Goal: Task Accomplishment & Management: Complete application form

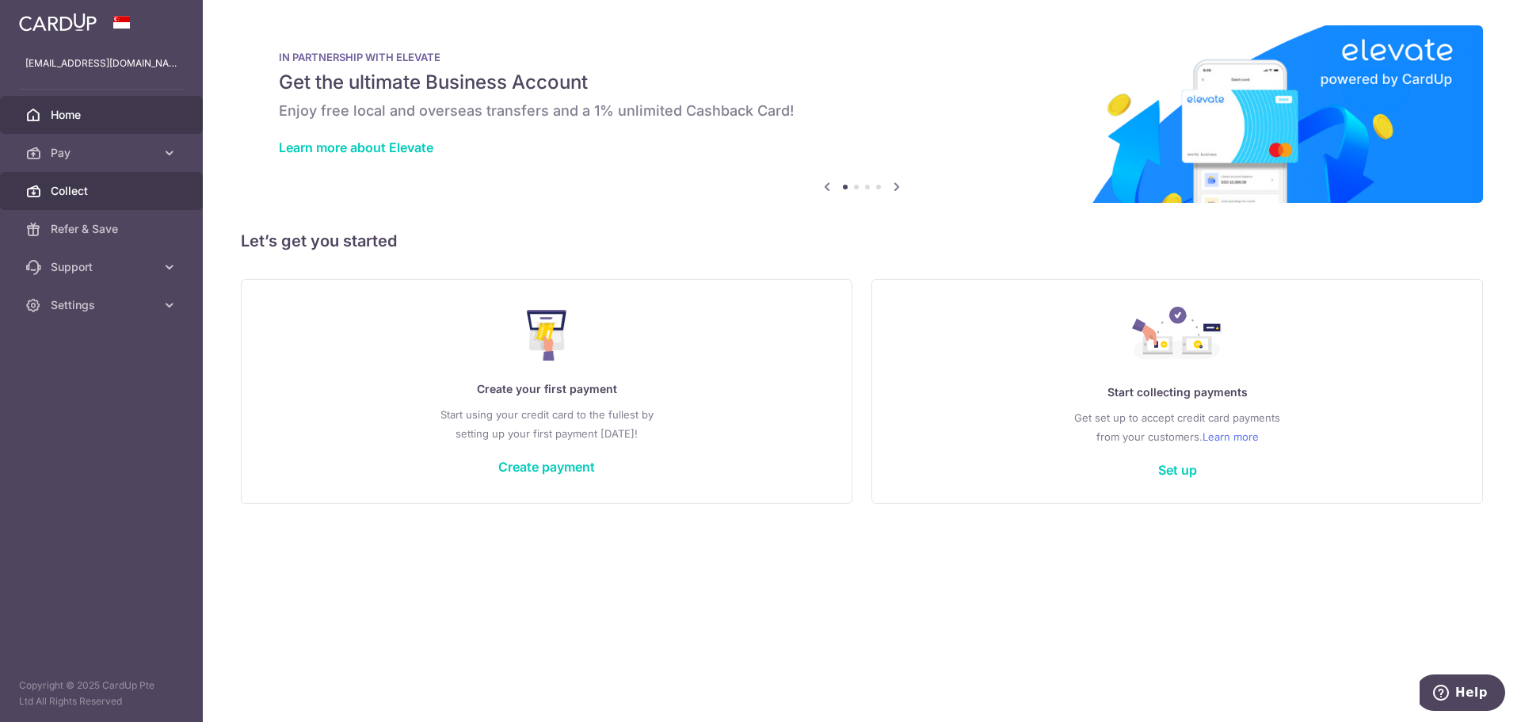
click at [106, 190] on span "Collect" at bounding box center [103, 191] width 105 height 16
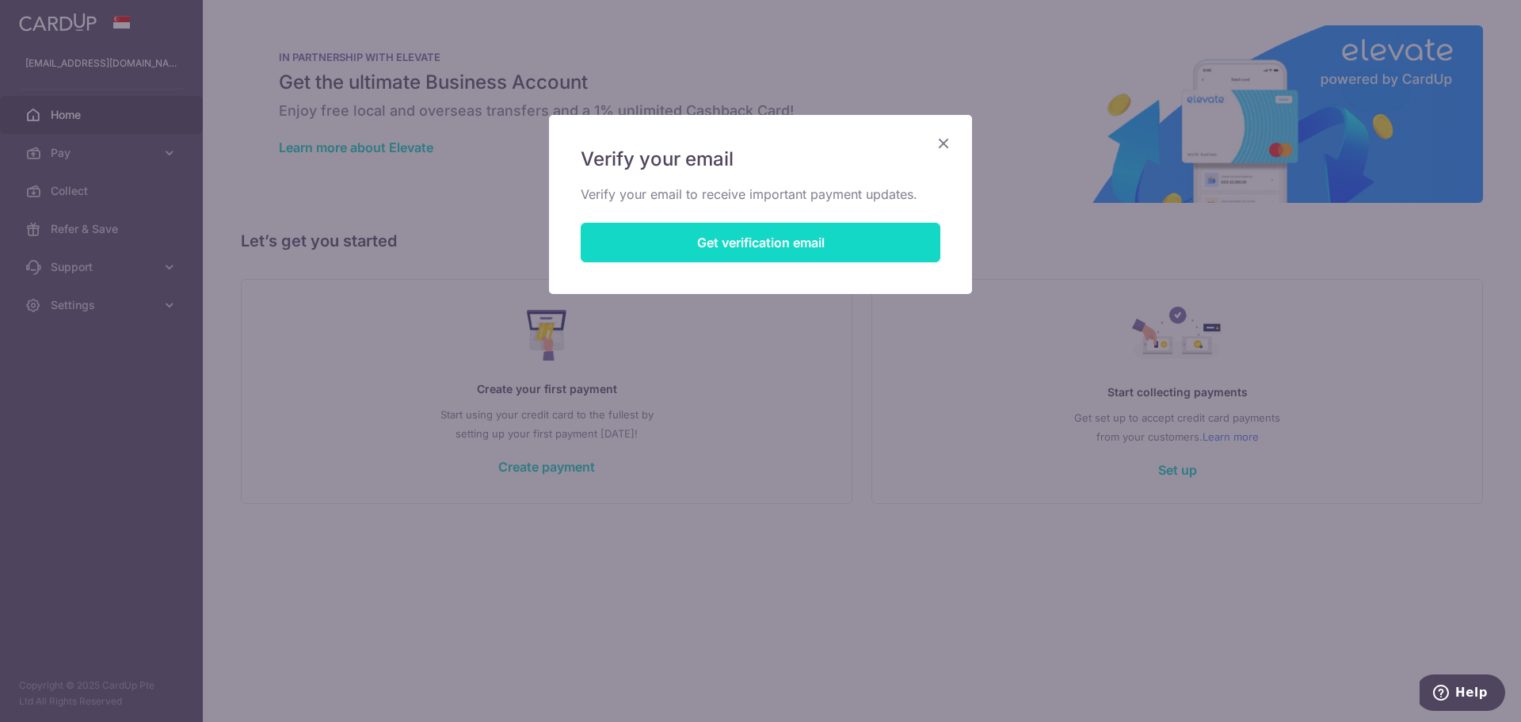
click at [883, 240] on button "Get verification email" at bounding box center [761, 243] width 360 height 40
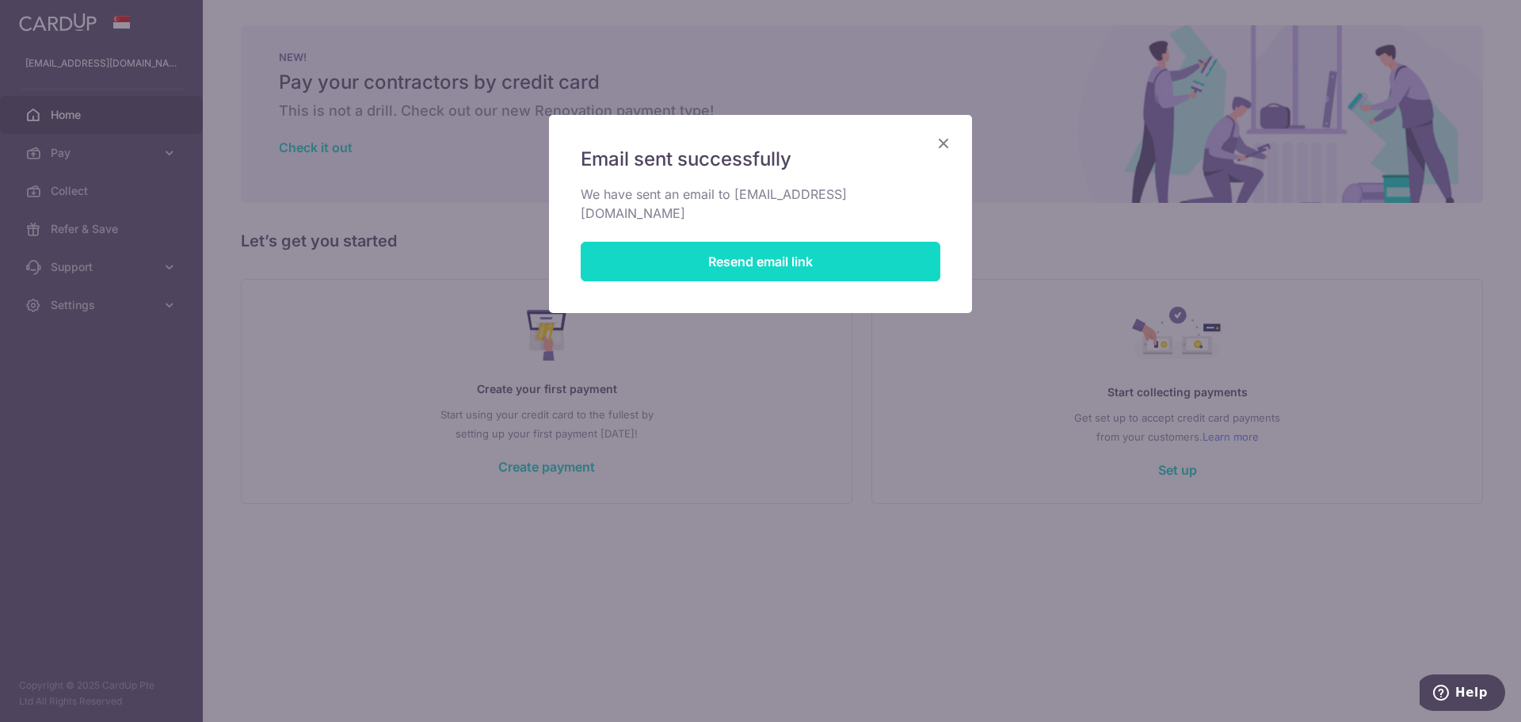
click at [776, 254] on button "Resend email link" at bounding box center [761, 262] width 360 height 40
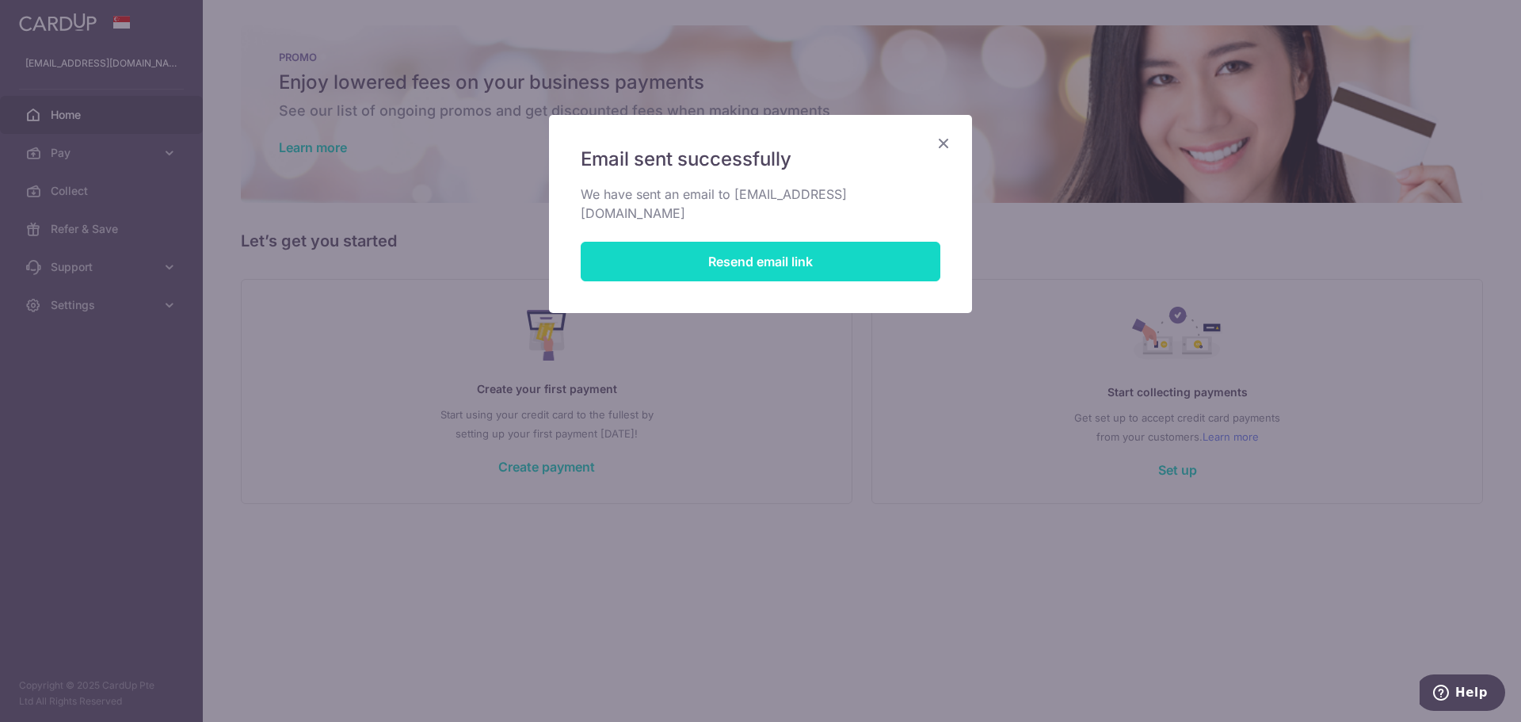
click at [853, 244] on button "Resend email link" at bounding box center [761, 262] width 360 height 40
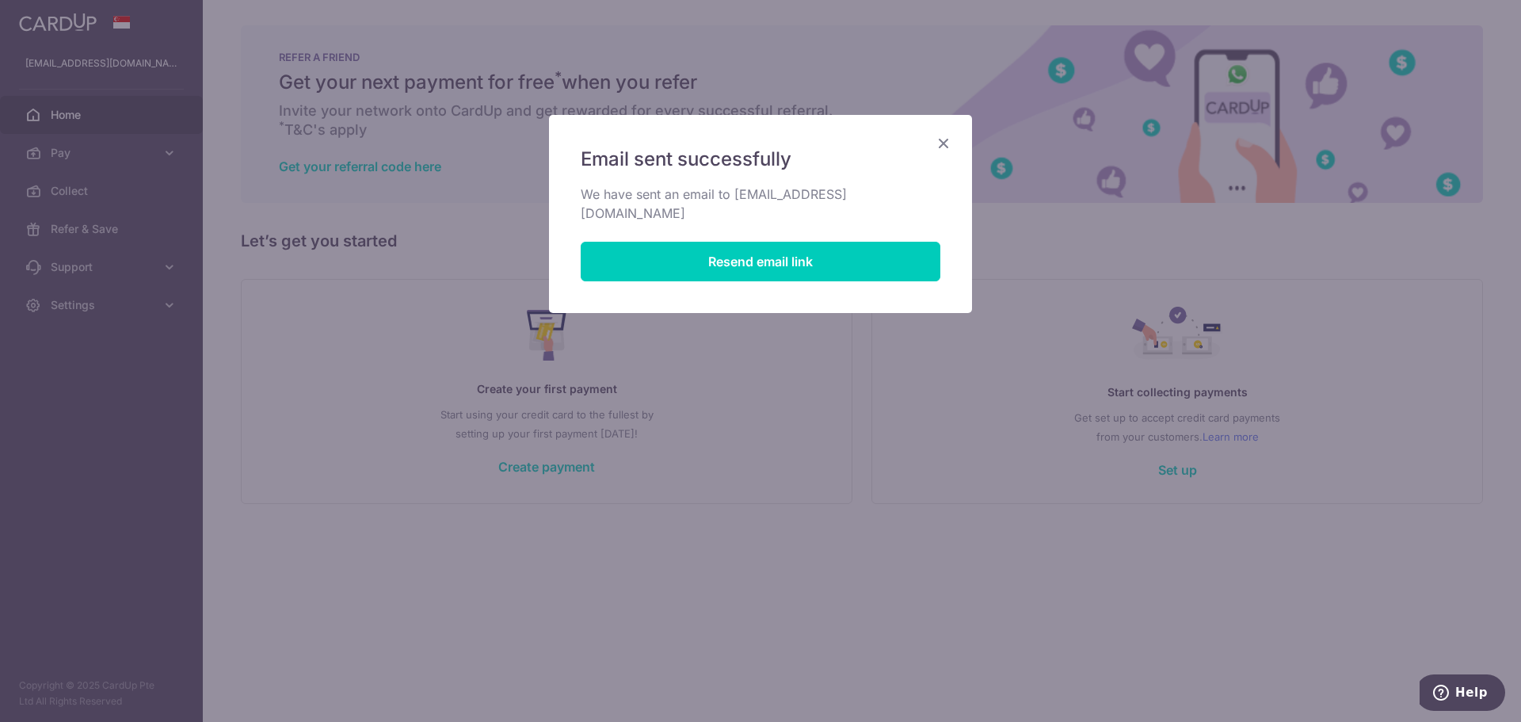
click at [948, 143] on icon "Close" at bounding box center [943, 143] width 19 height 20
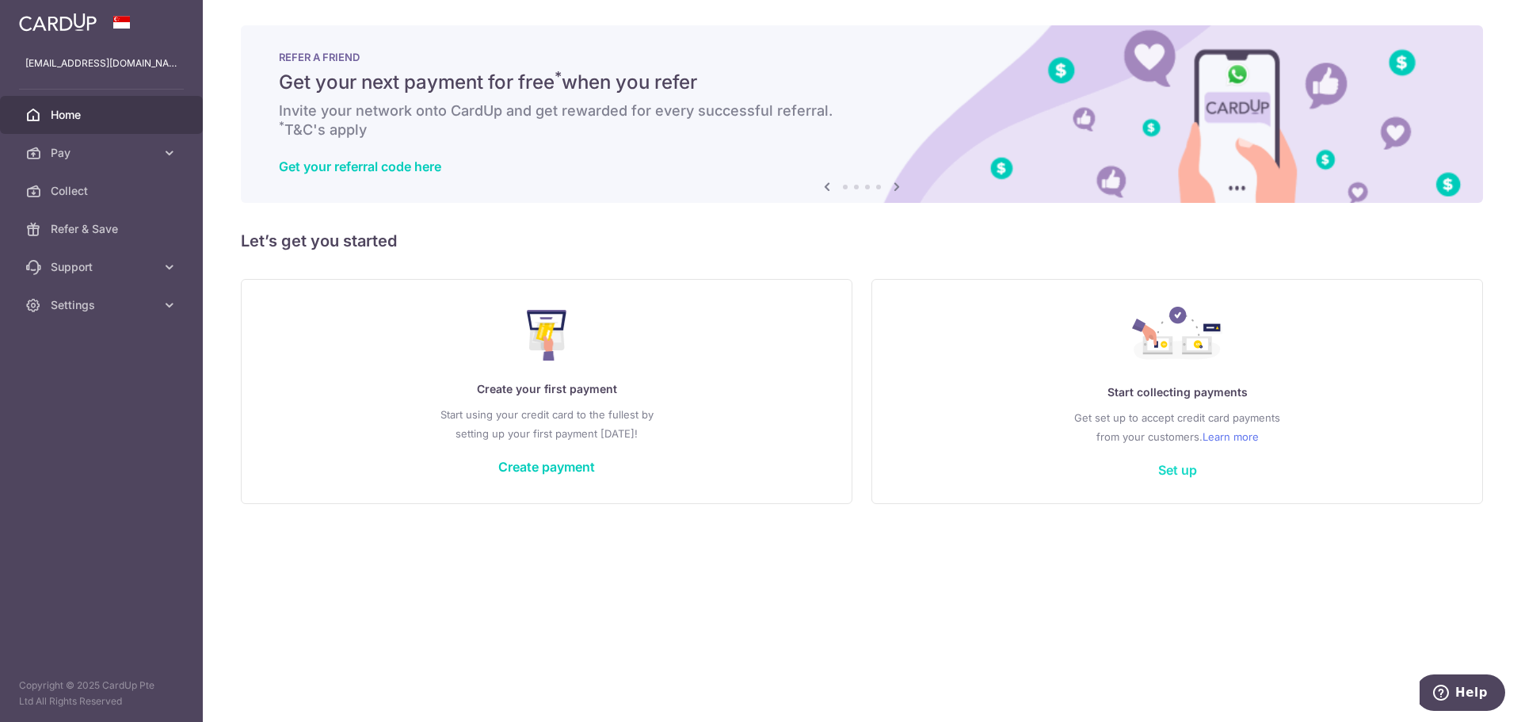
click at [1169, 471] on link "Set up" at bounding box center [1177, 470] width 39 height 16
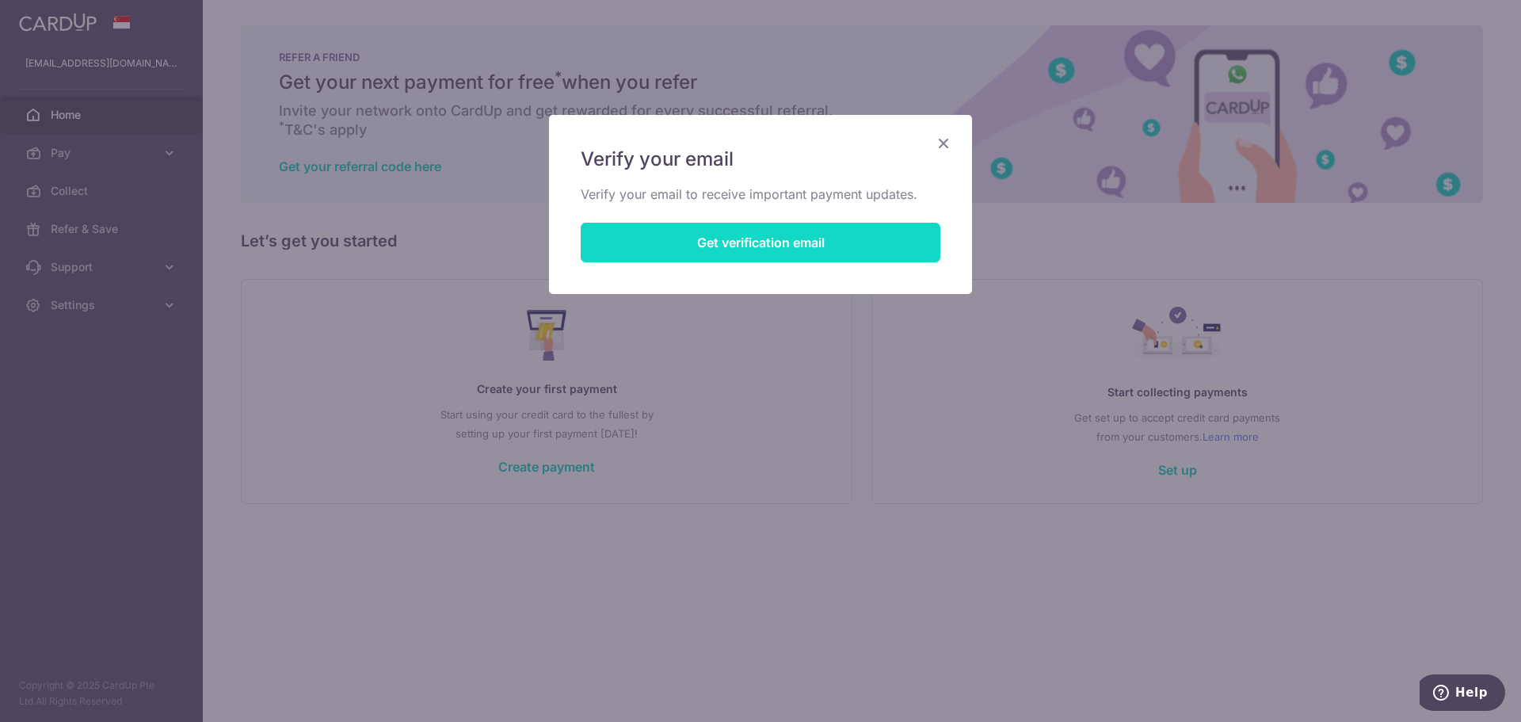
click at [808, 250] on button "Get verification email" at bounding box center [761, 243] width 360 height 40
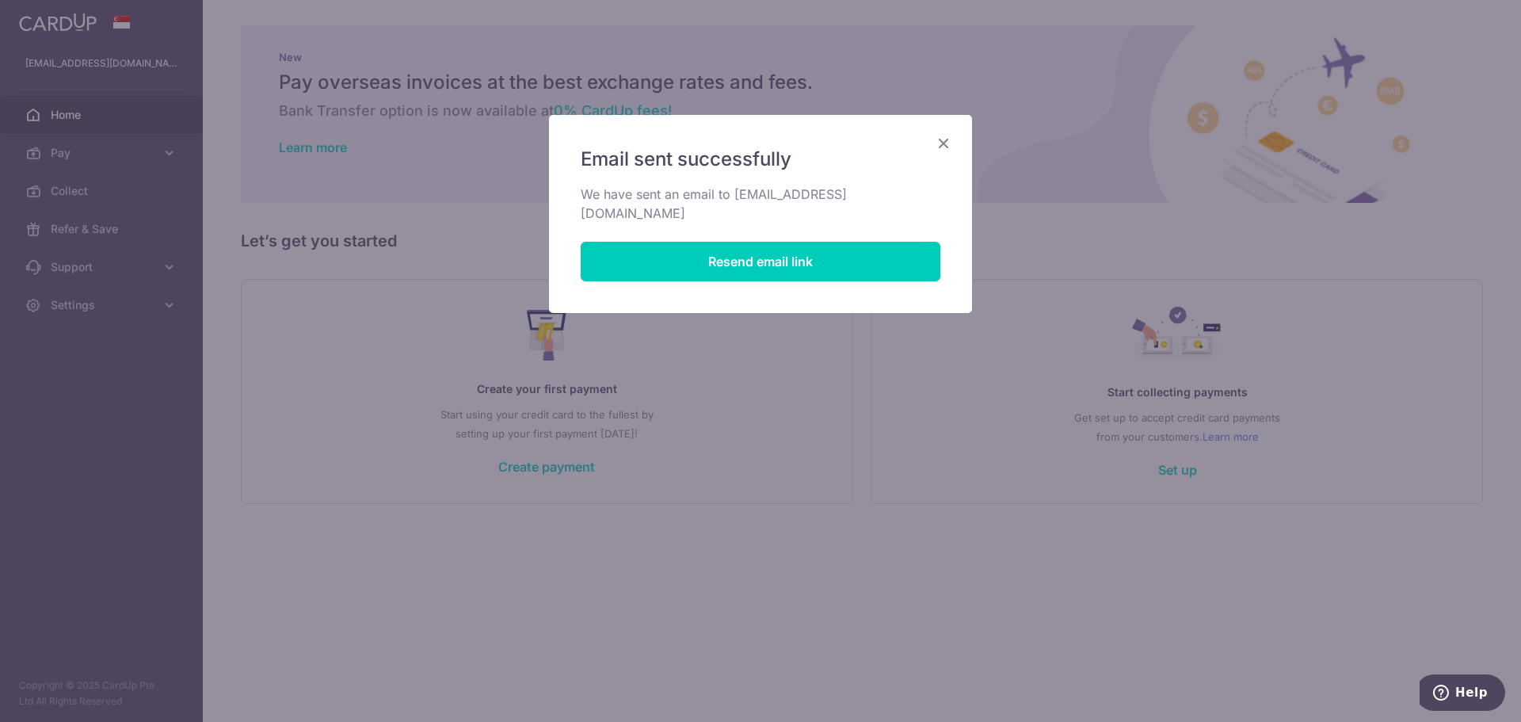
click at [948, 140] on icon "Close" at bounding box center [943, 143] width 19 height 20
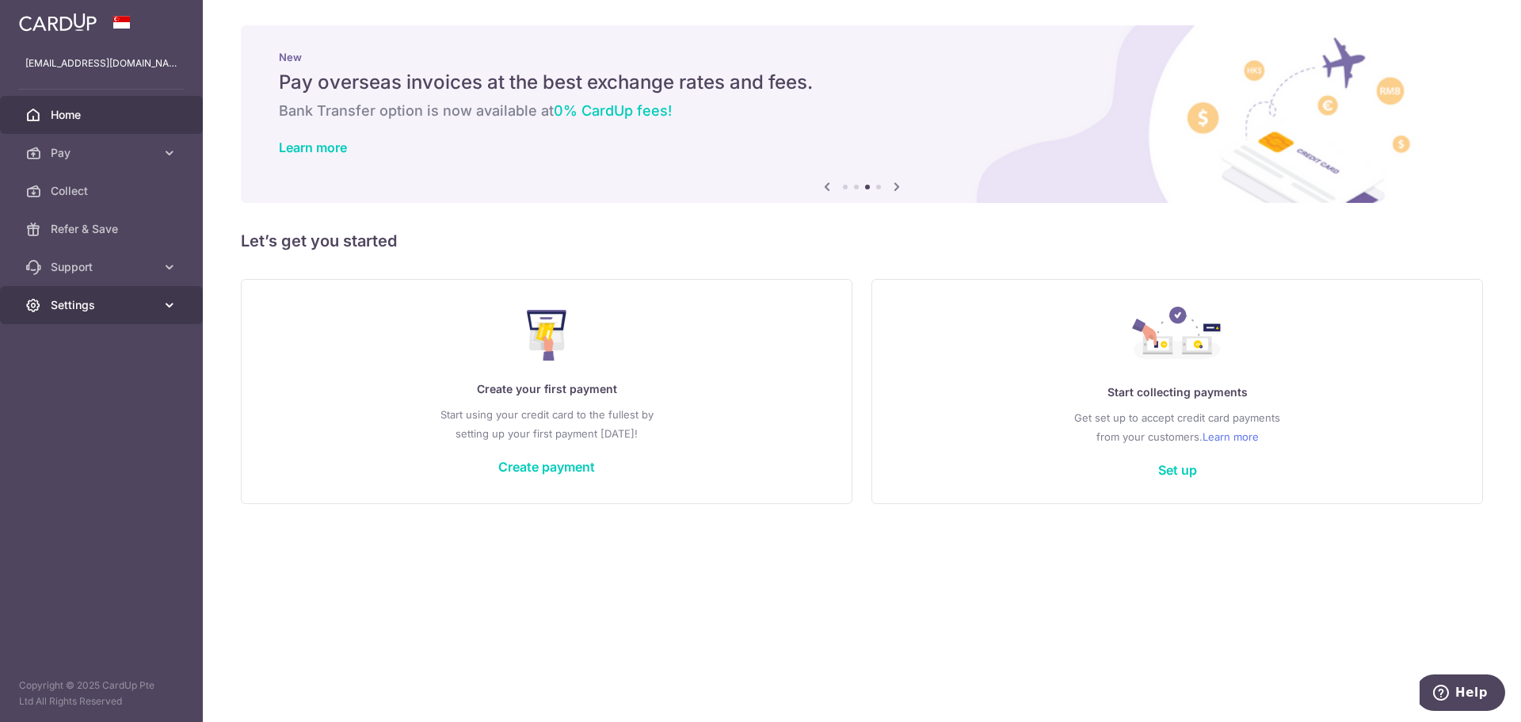
click at [80, 311] on span "Settings" at bounding box center [103, 305] width 105 height 16
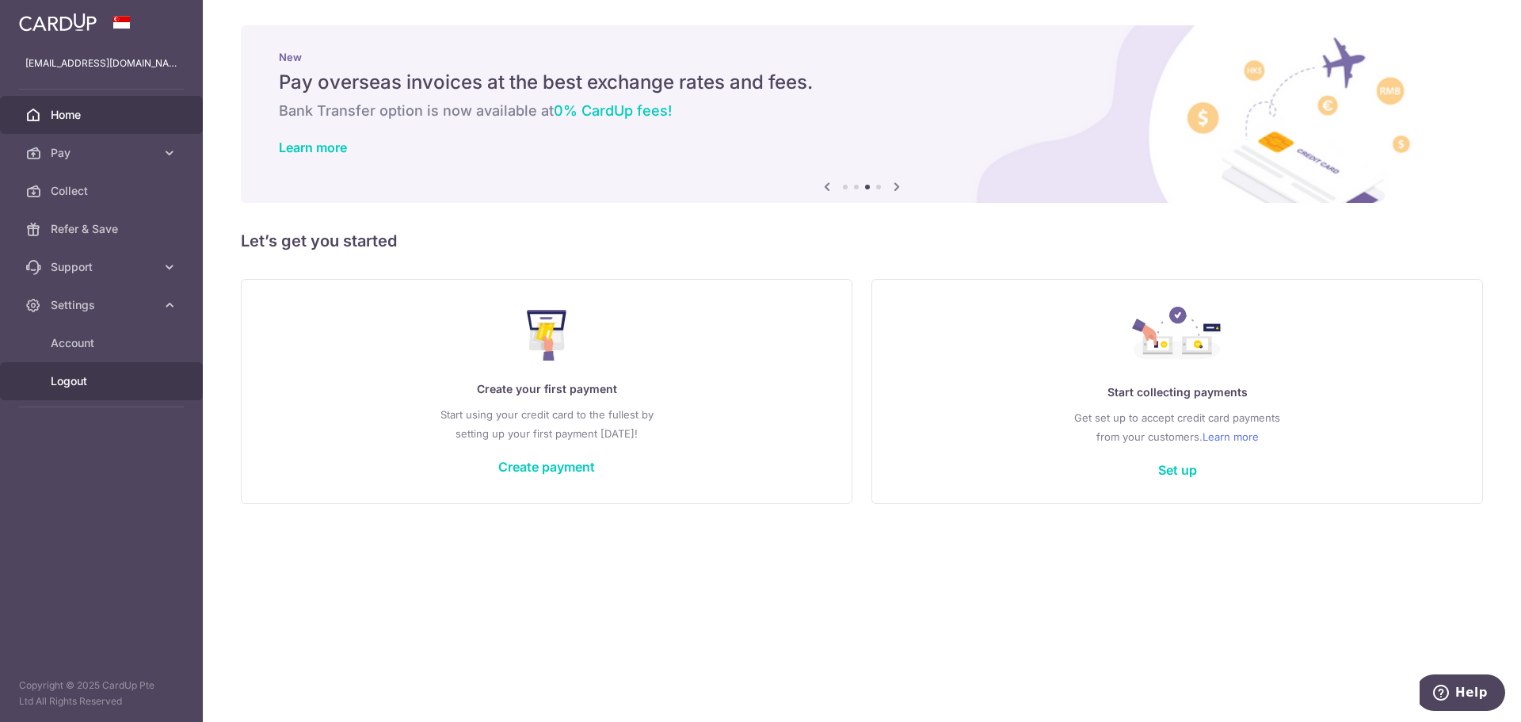
click at [80, 378] on span "Logout" at bounding box center [103, 381] width 105 height 16
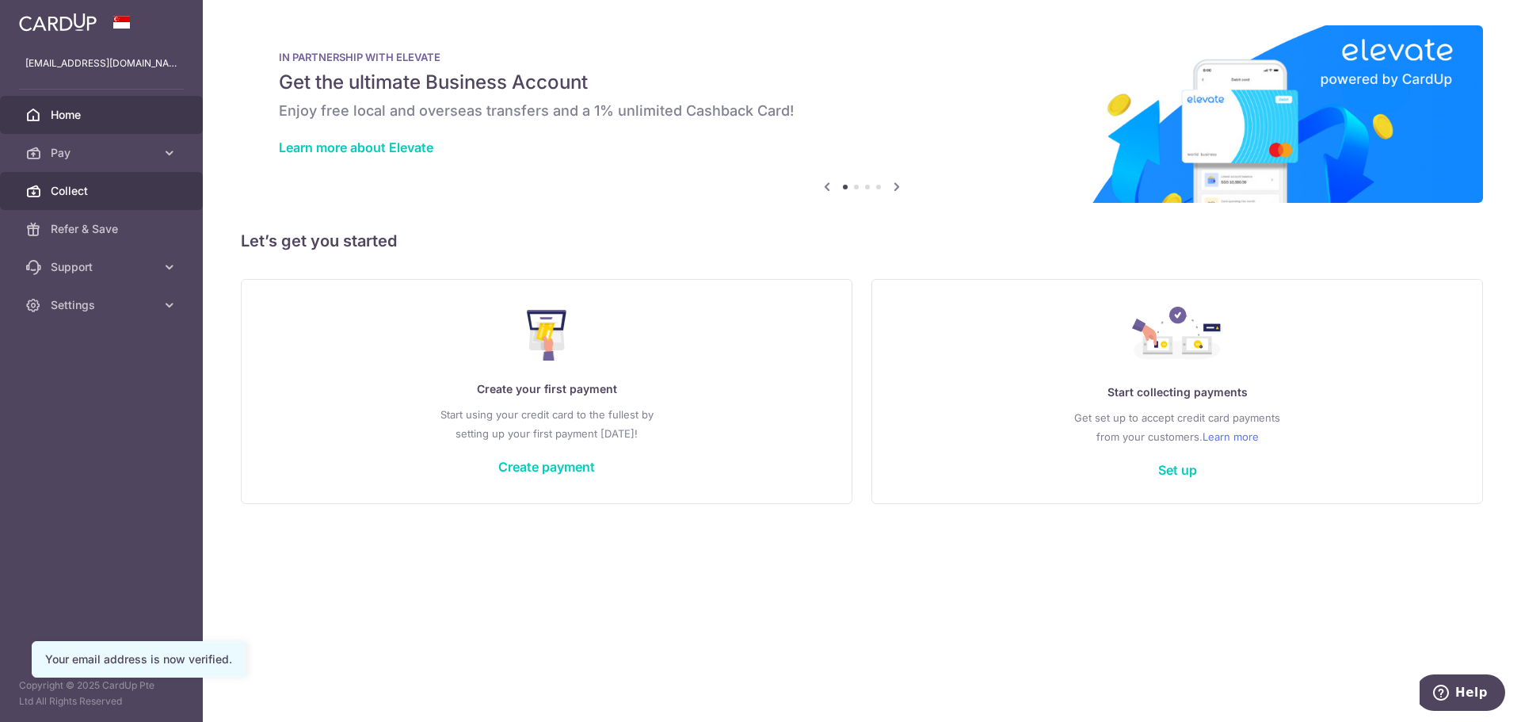
click at [98, 181] on link "Collect" at bounding box center [101, 191] width 203 height 38
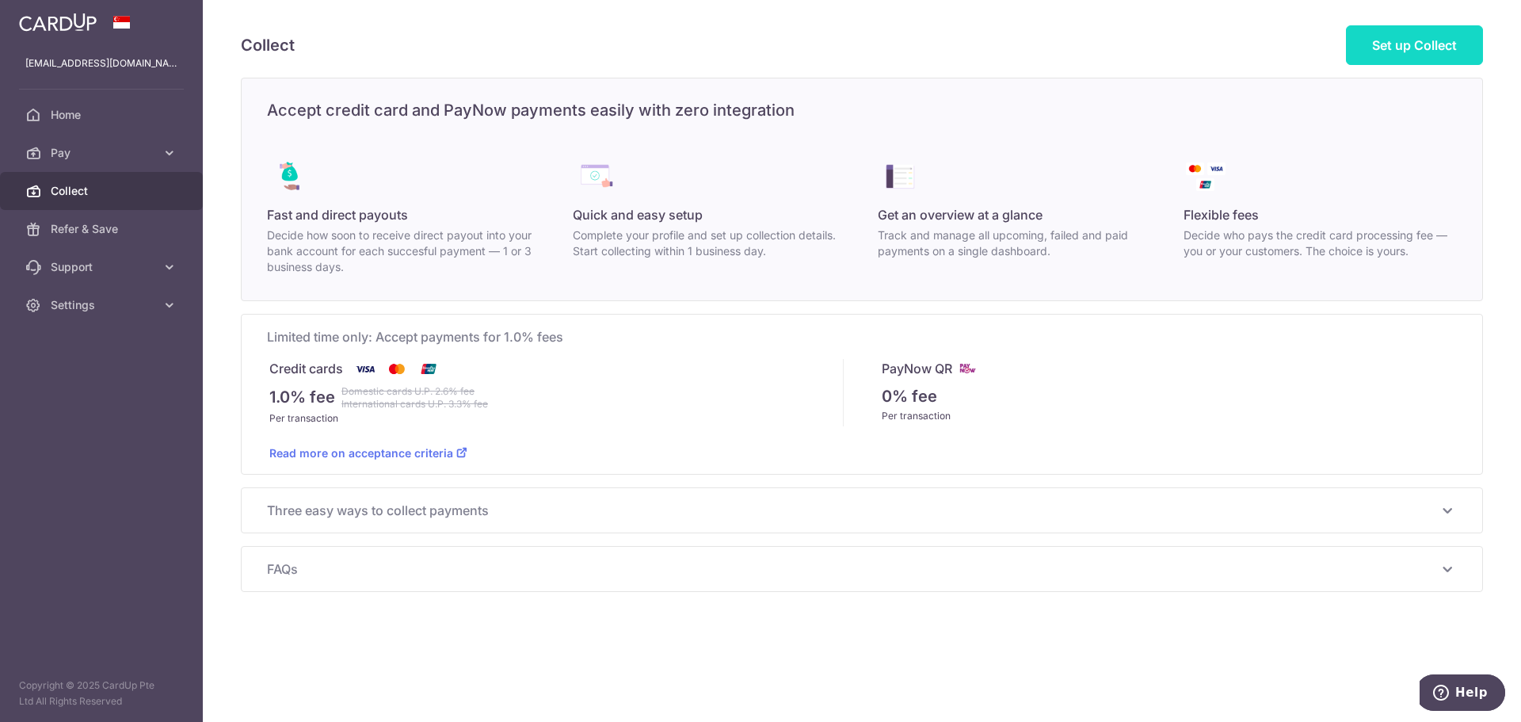
click at [1388, 49] on span "Set up Collect" at bounding box center [1414, 45] width 85 height 16
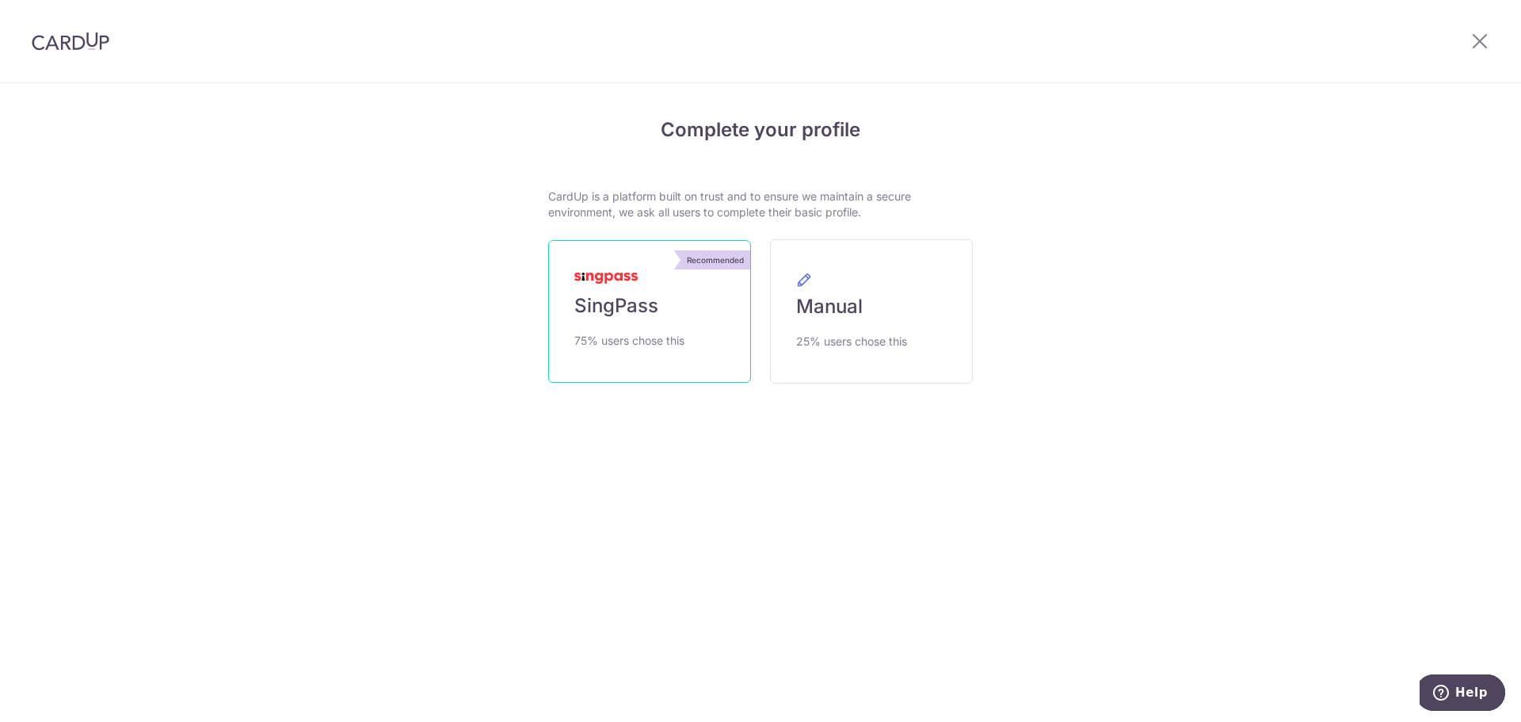
click at [628, 325] on link "Recommended SingPass 75% users chose this" at bounding box center [649, 311] width 203 height 143
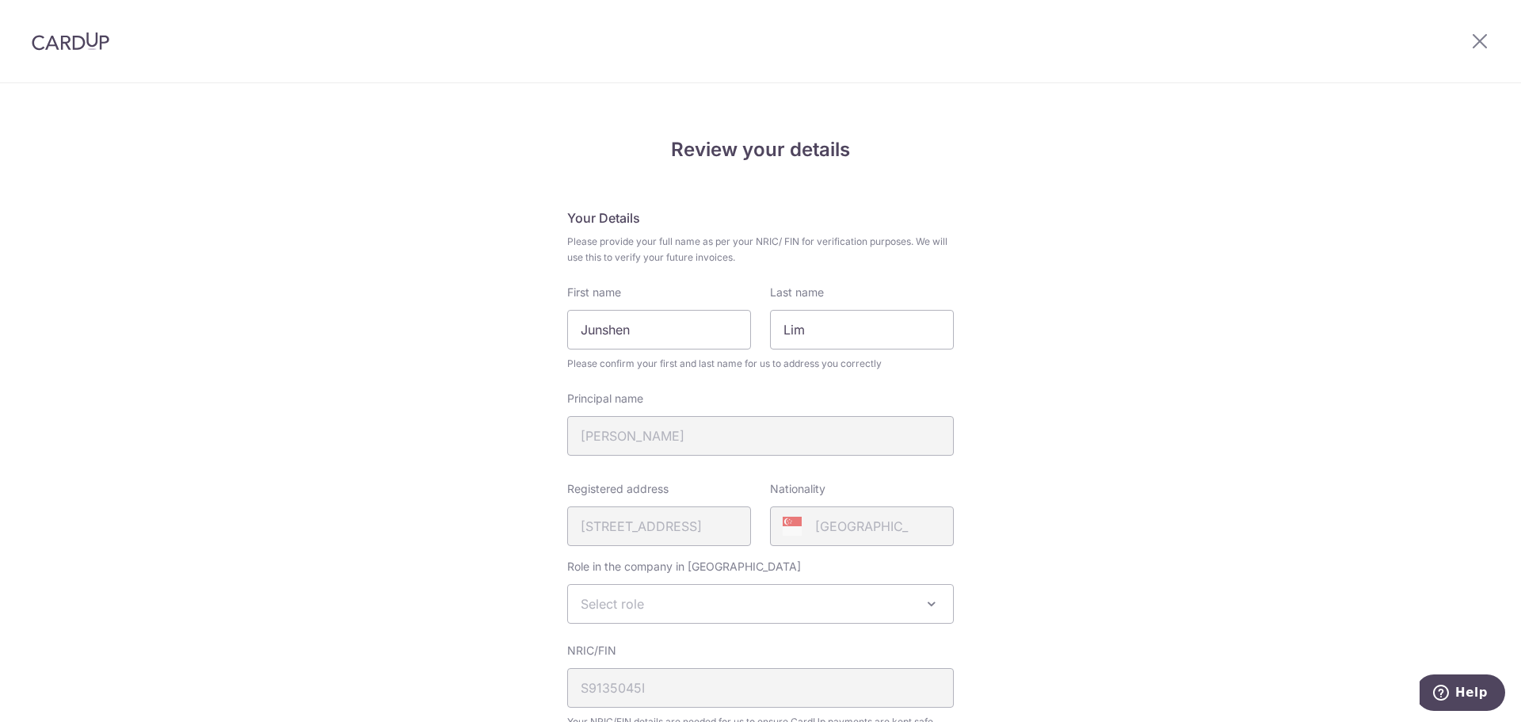
scroll to position [238, 0]
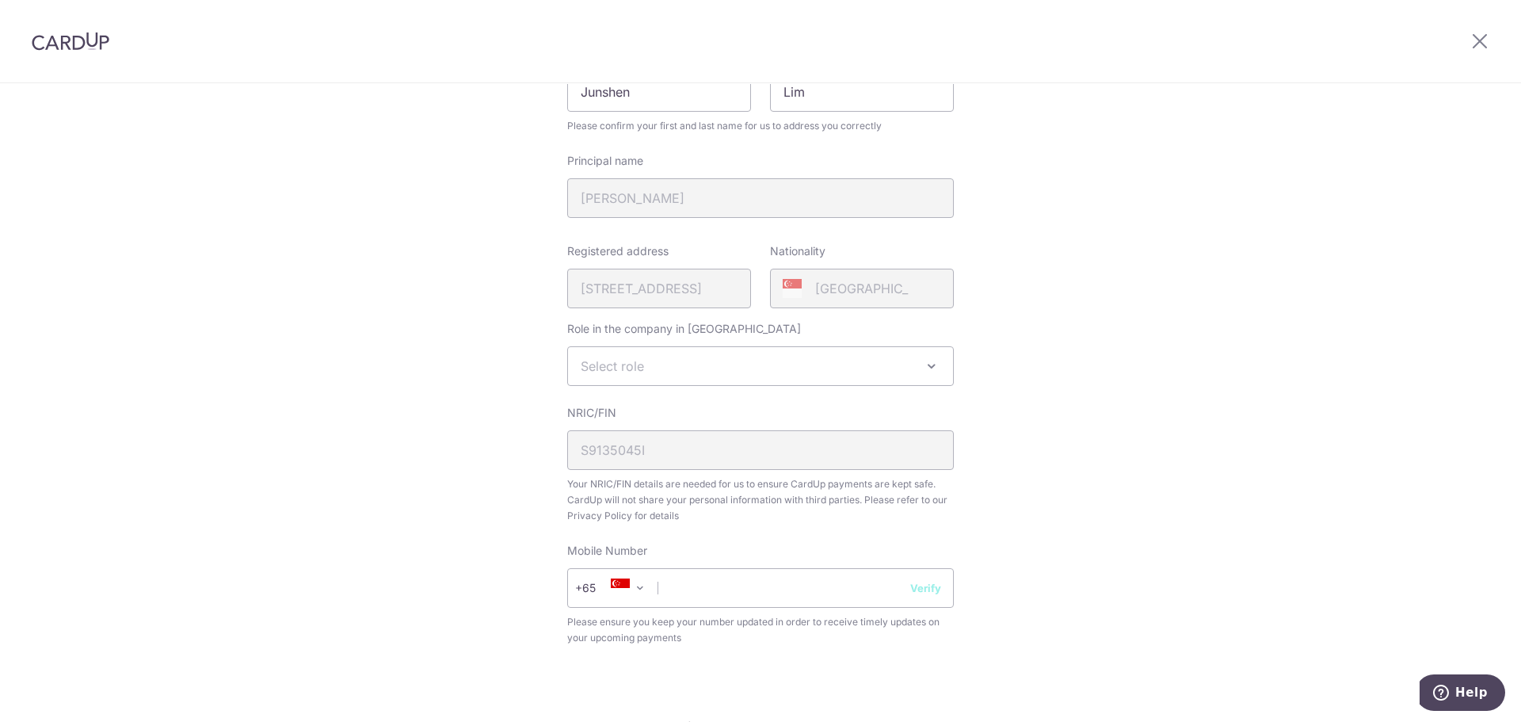
click at [742, 371] on span "Select role" at bounding box center [760, 366] width 385 height 38
select select "other"
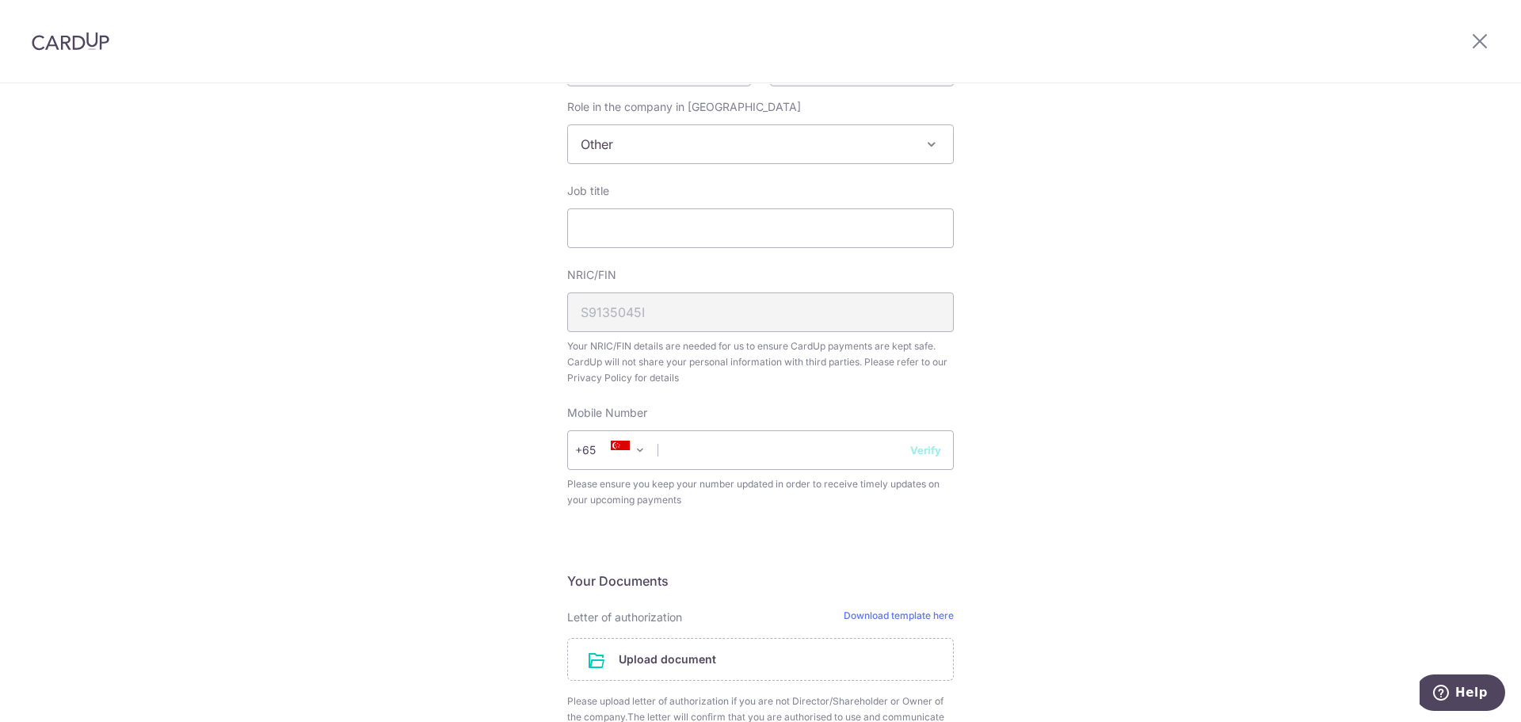
scroll to position [475, 0]
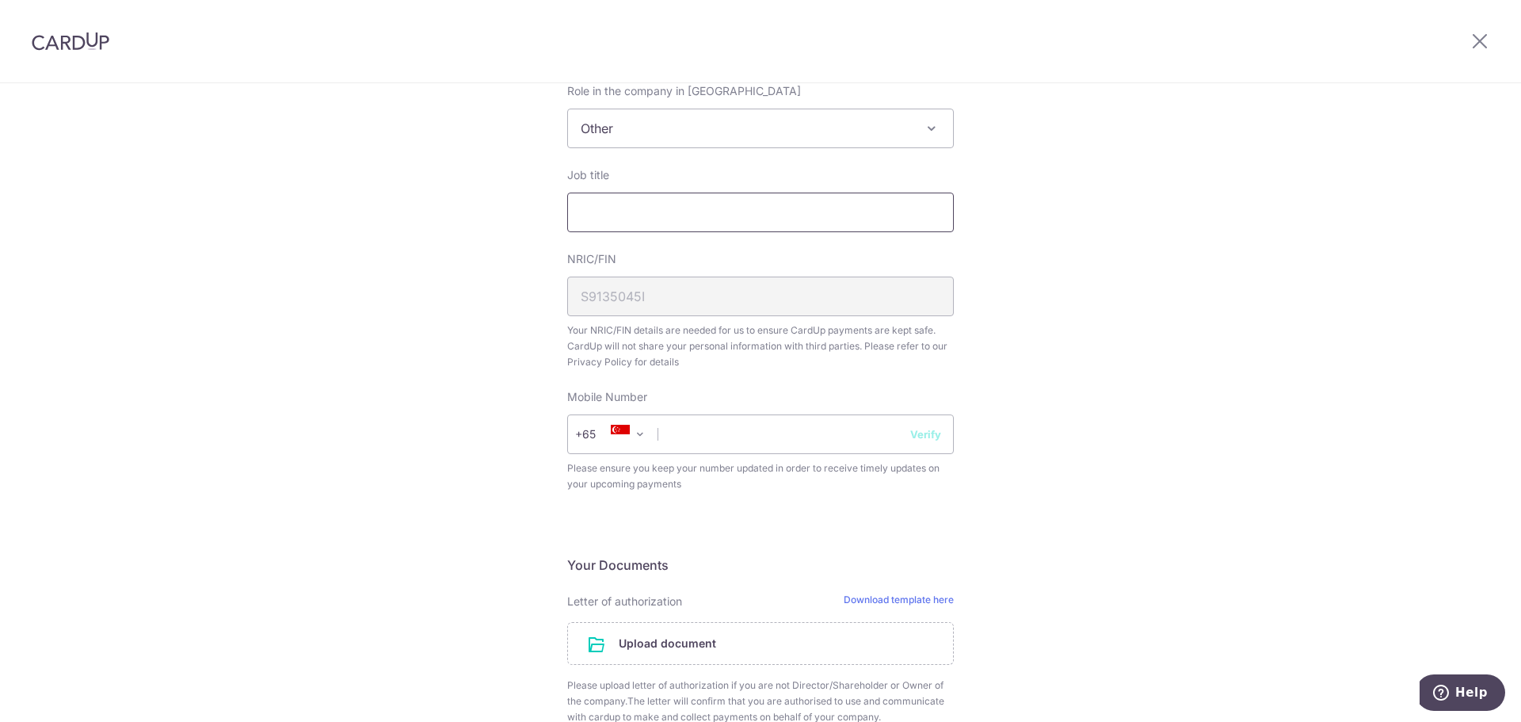
click at [689, 212] on input "Job title" at bounding box center [760, 213] width 387 height 40
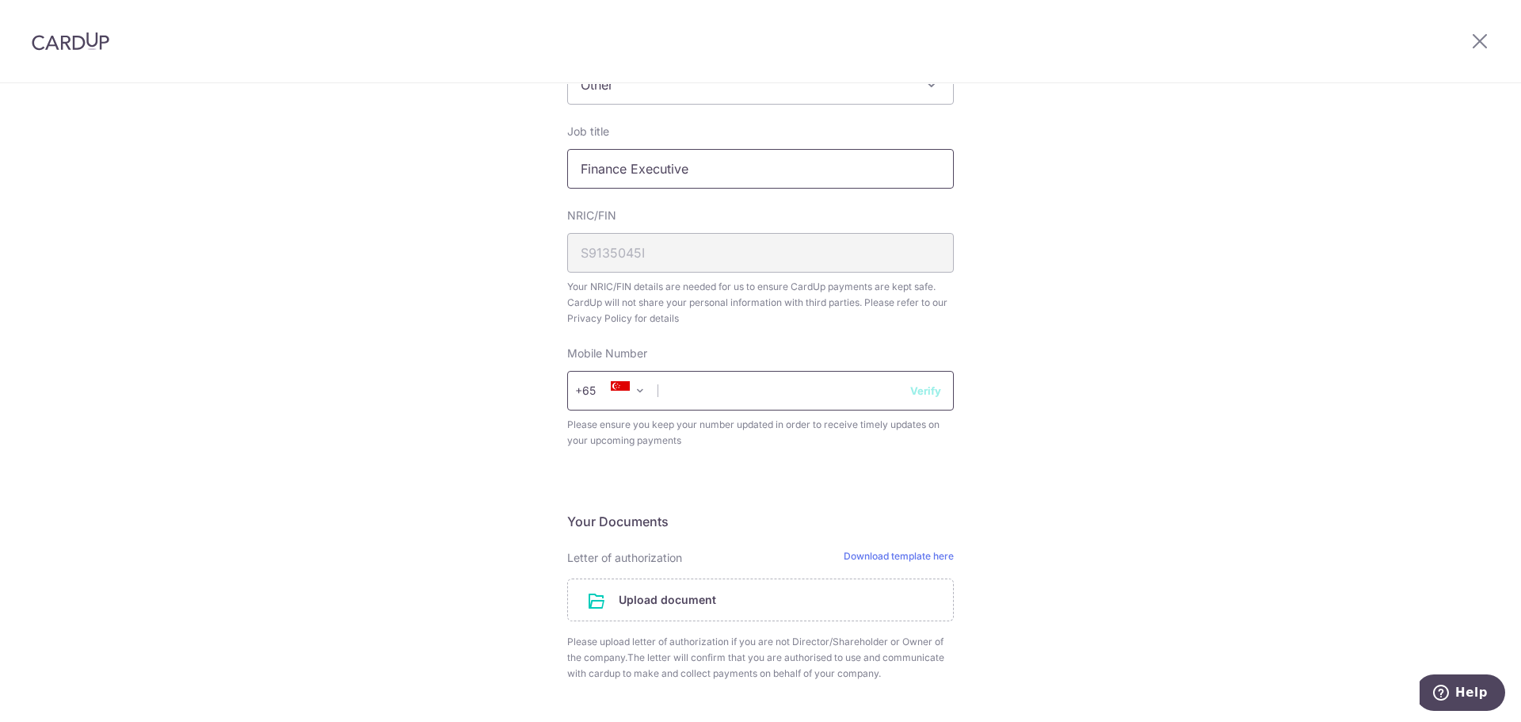
scroll to position [555, 0]
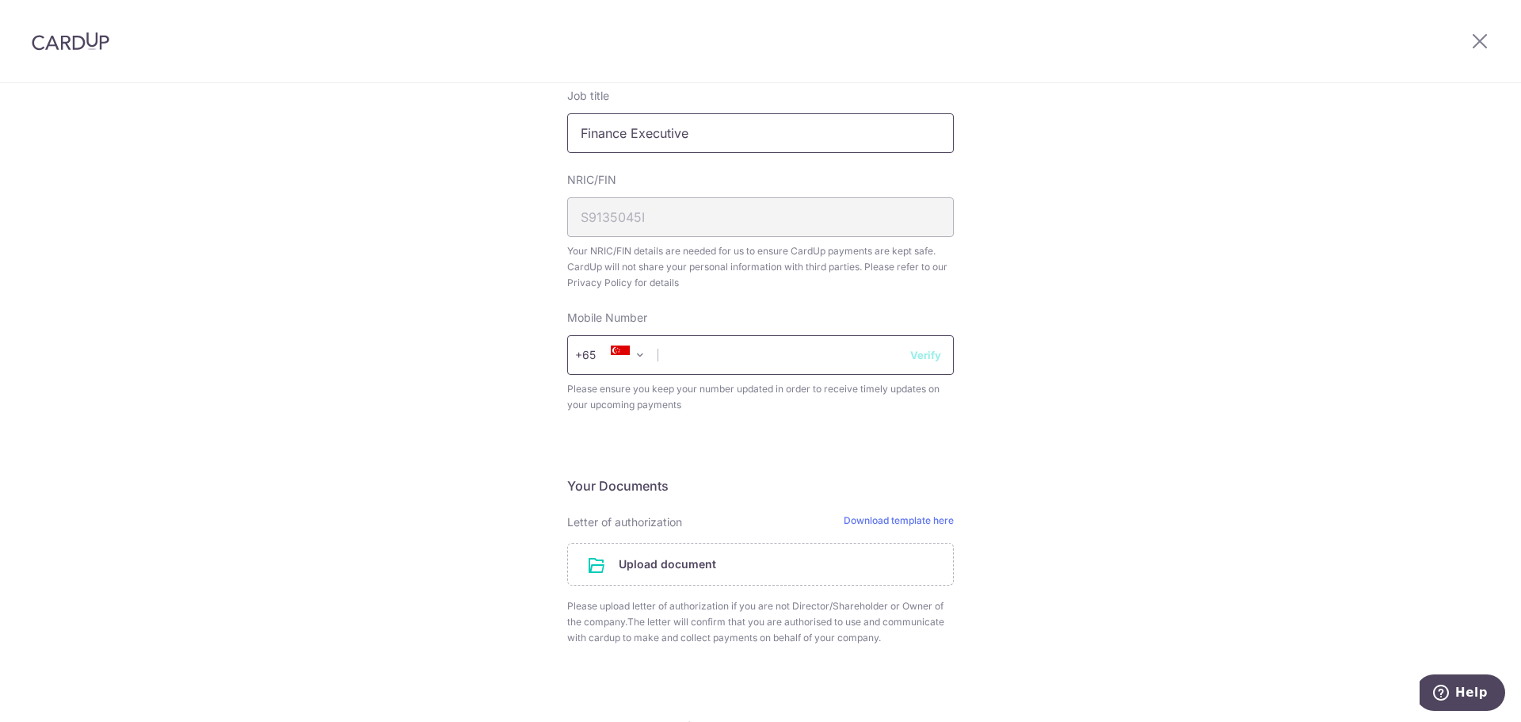
type input "Finance Executive"
click at [724, 345] on input "text" at bounding box center [760, 355] width 387 height 40
type input "9"
type input "91822522"
click at [925, 353] on button "Verify" at bounding box center [925, 355] width 31 height 16
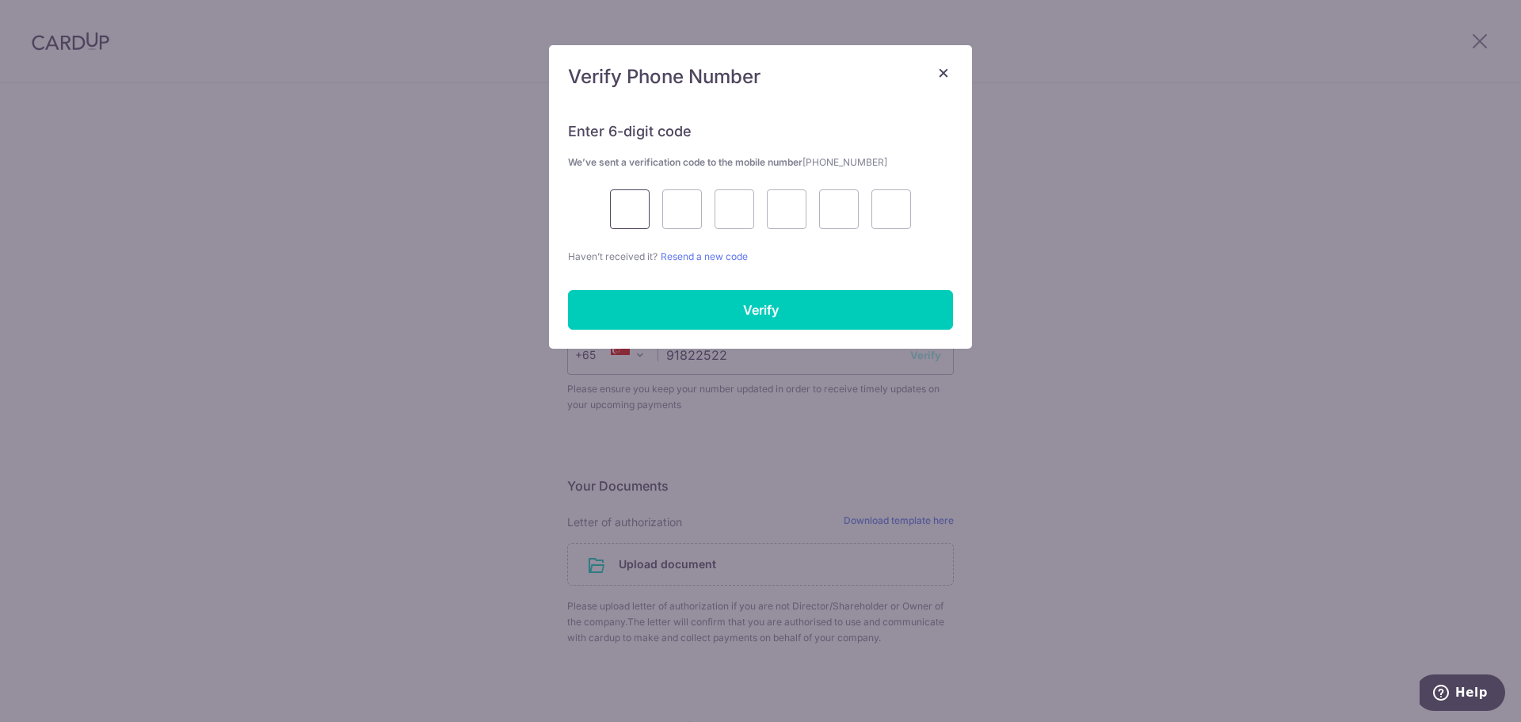
click at [621, 209] on input "text" at bounding box center [630, 209] width 40 height 40
type input "3"
type input "9"
type input "1"
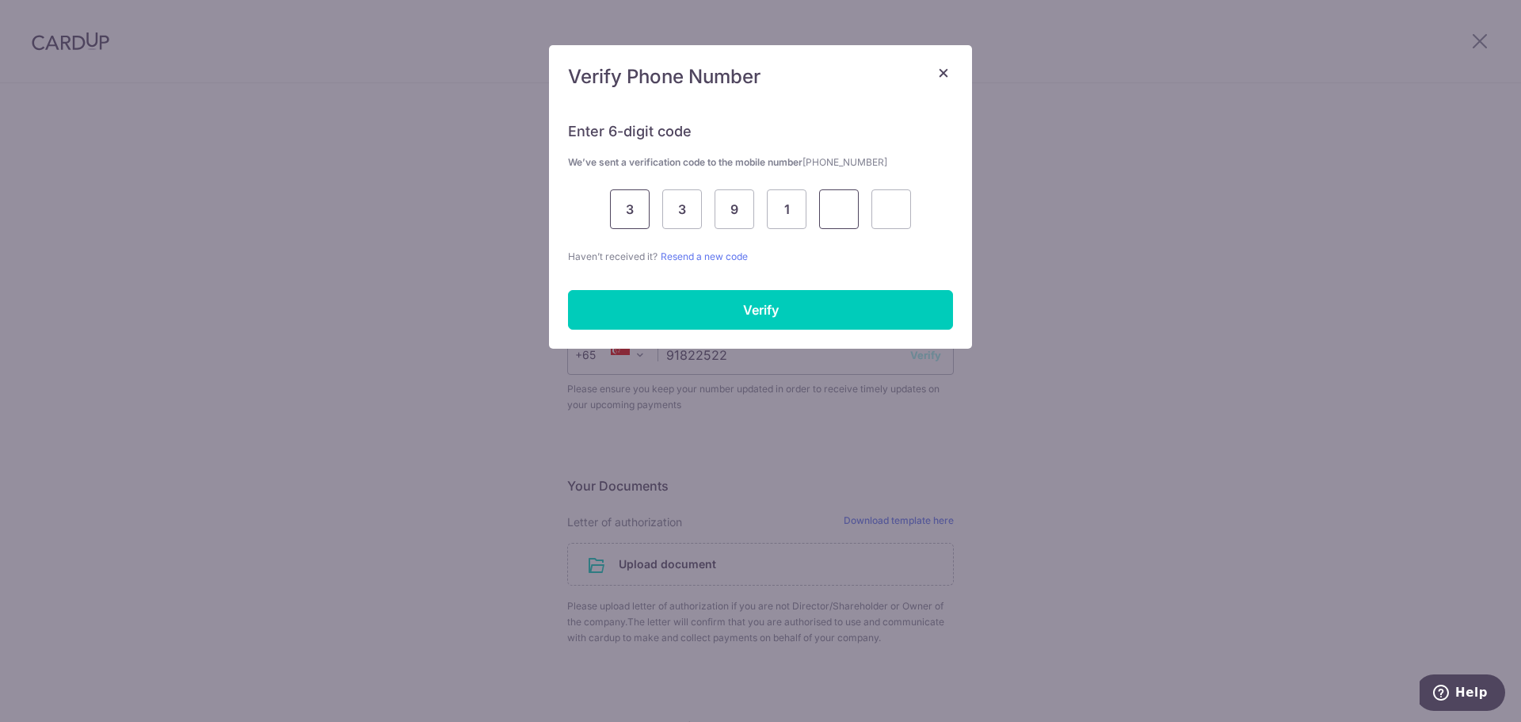
type input "5"
type input "8"
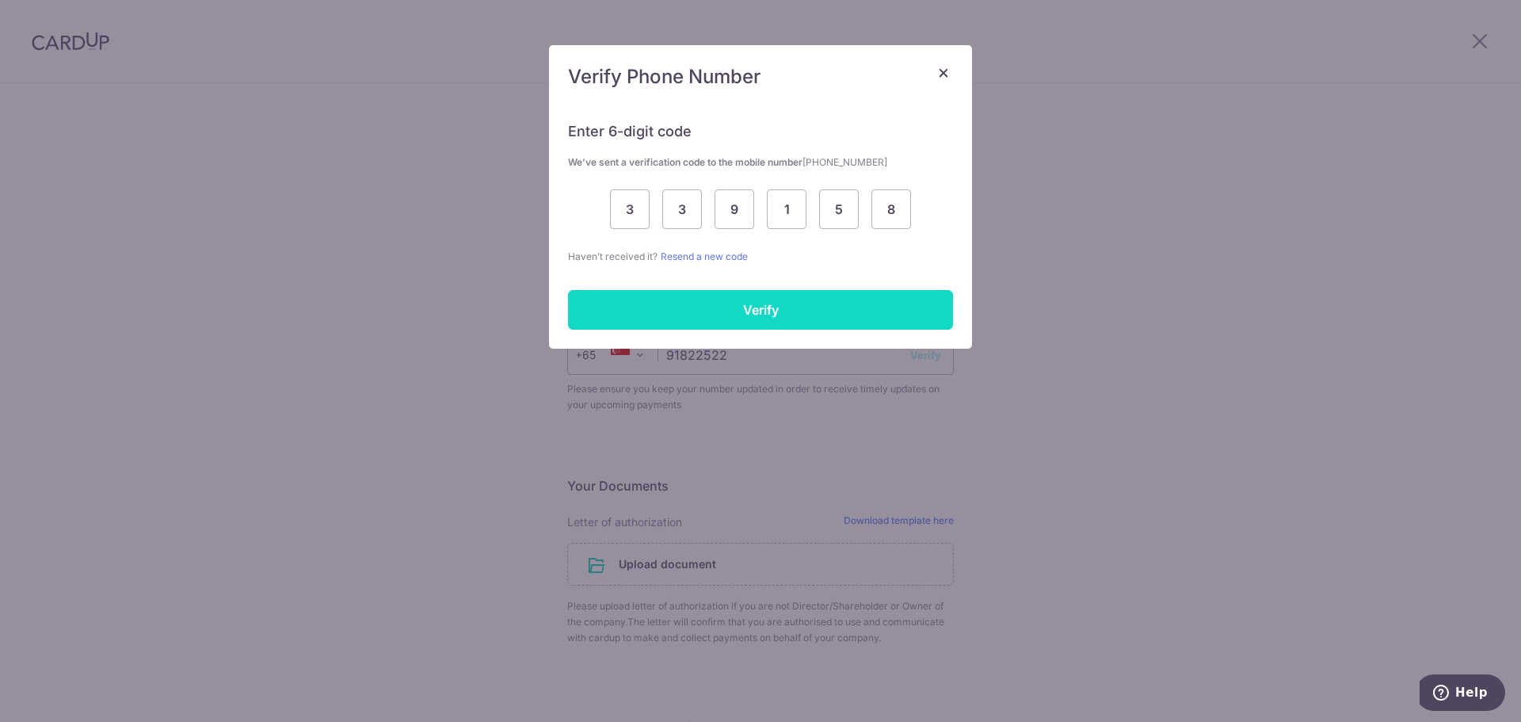
click at [778, 312] on input "Verify" at bounding box center [760, 310] width 385 height 40
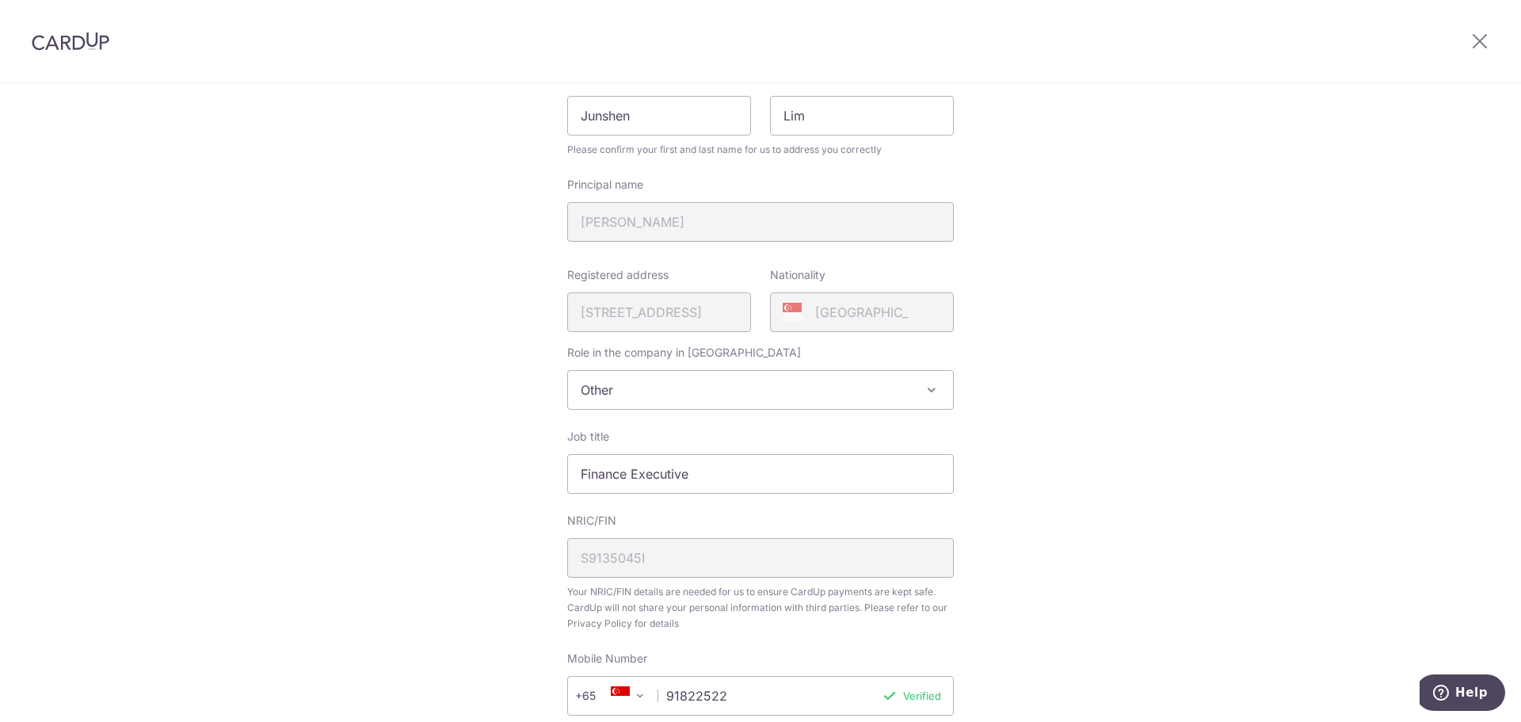
scroll to position [0, 0]
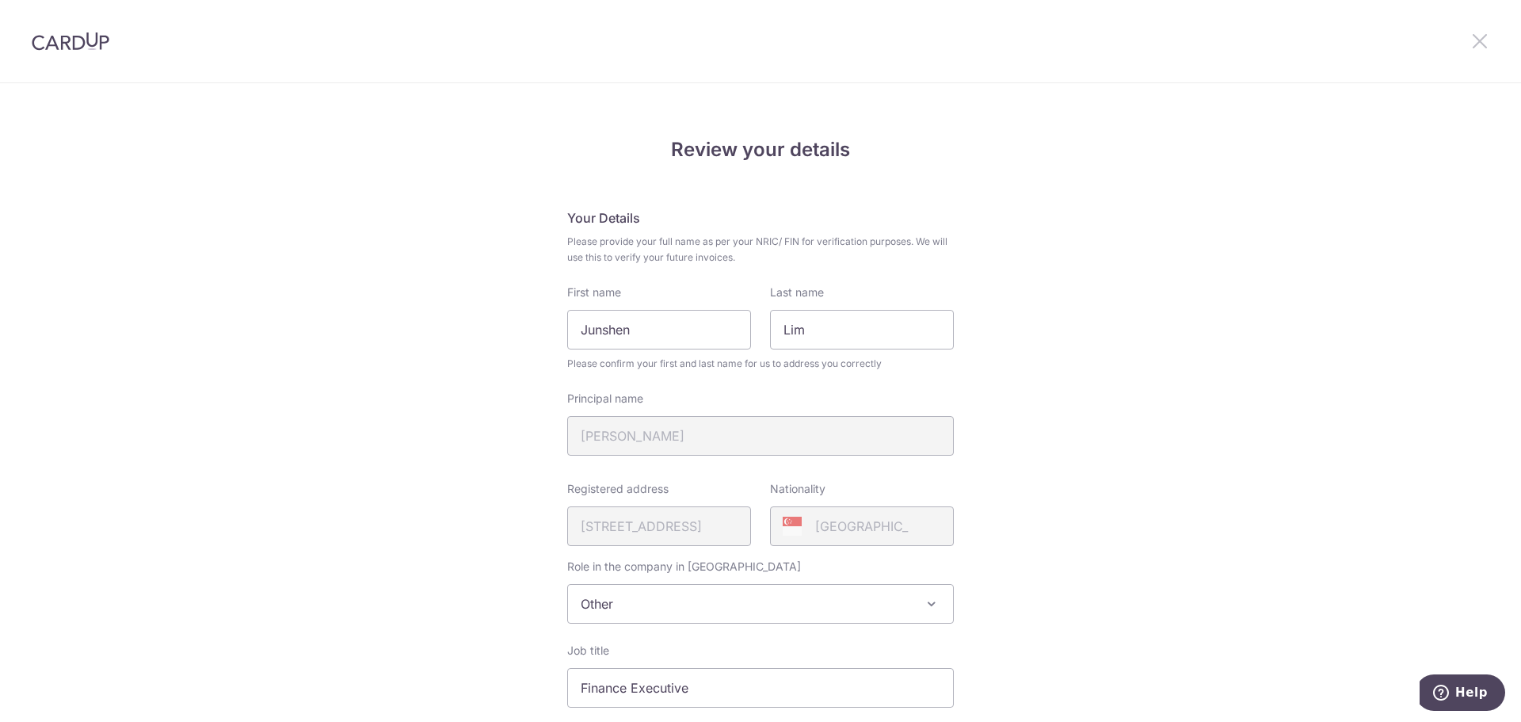
click at [1478, 42] on icon at bounding box center [1479, 41] width 19 height 20
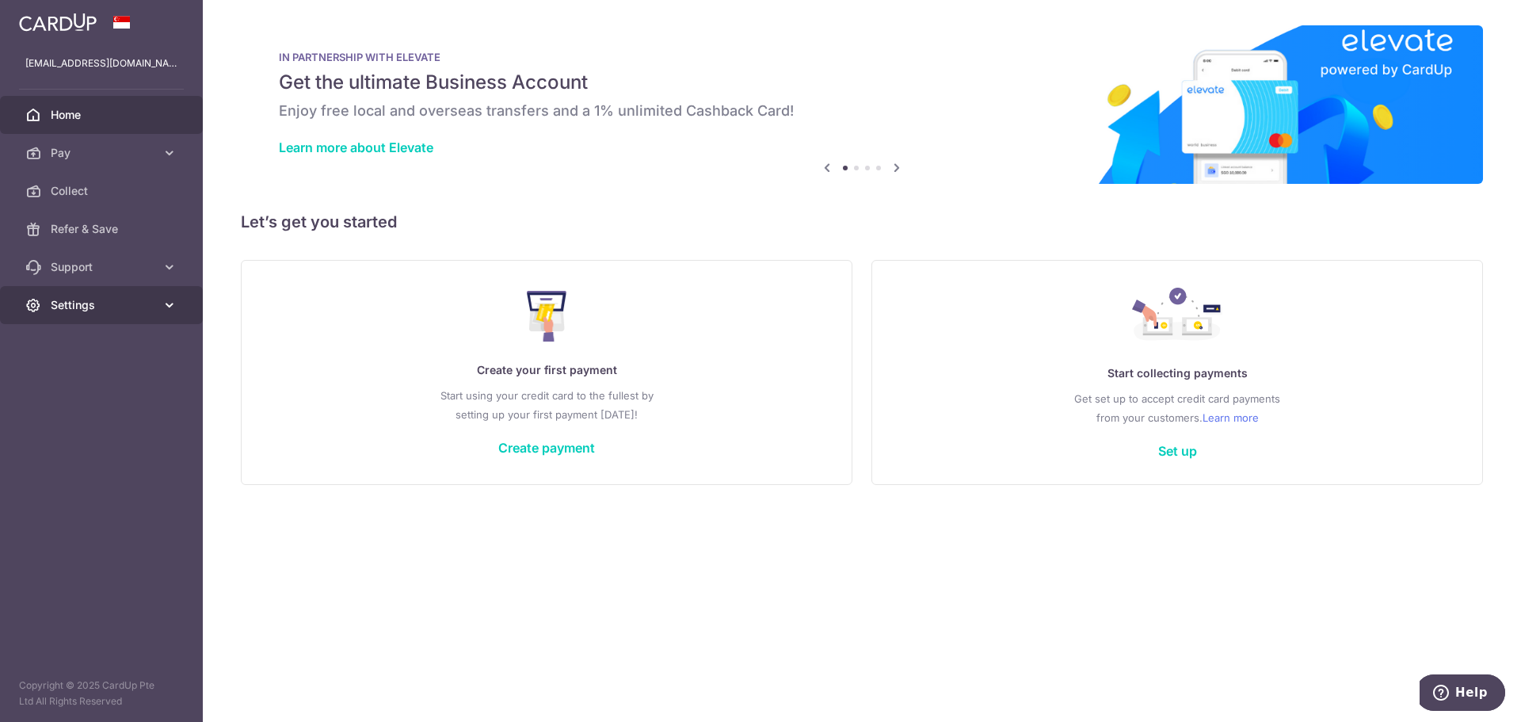
click at [130, 299] on span "Settings" at bounding box center [103, 305] width 105 height 16
click at [112, 345] on span "Account" at bounding box center [103, 343] width 105 height 16
click at [76, 345] on span "Account" at bounding box center [103, 343] width 105 height 16
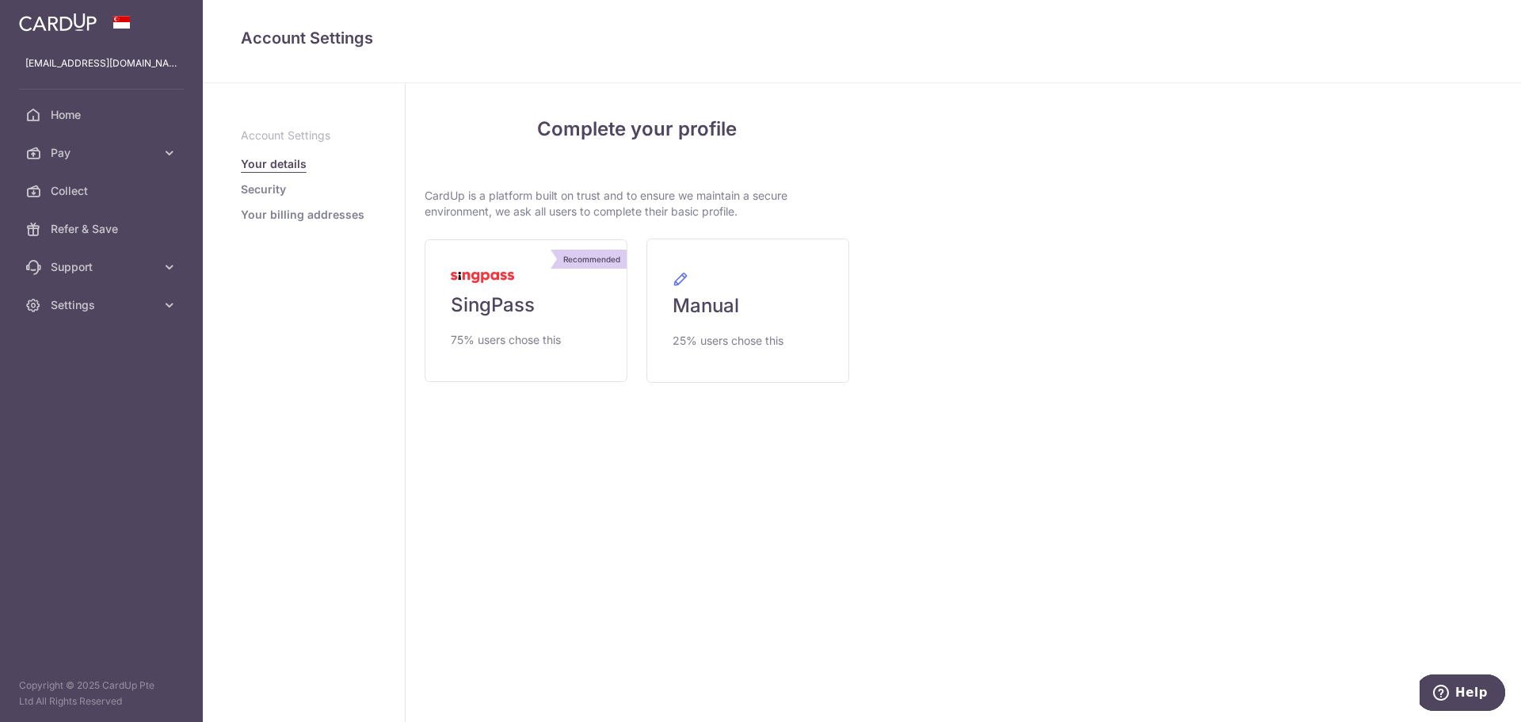
click at [261, 185] on link "Security" at bounding box center [263, 189] width 45 height 16
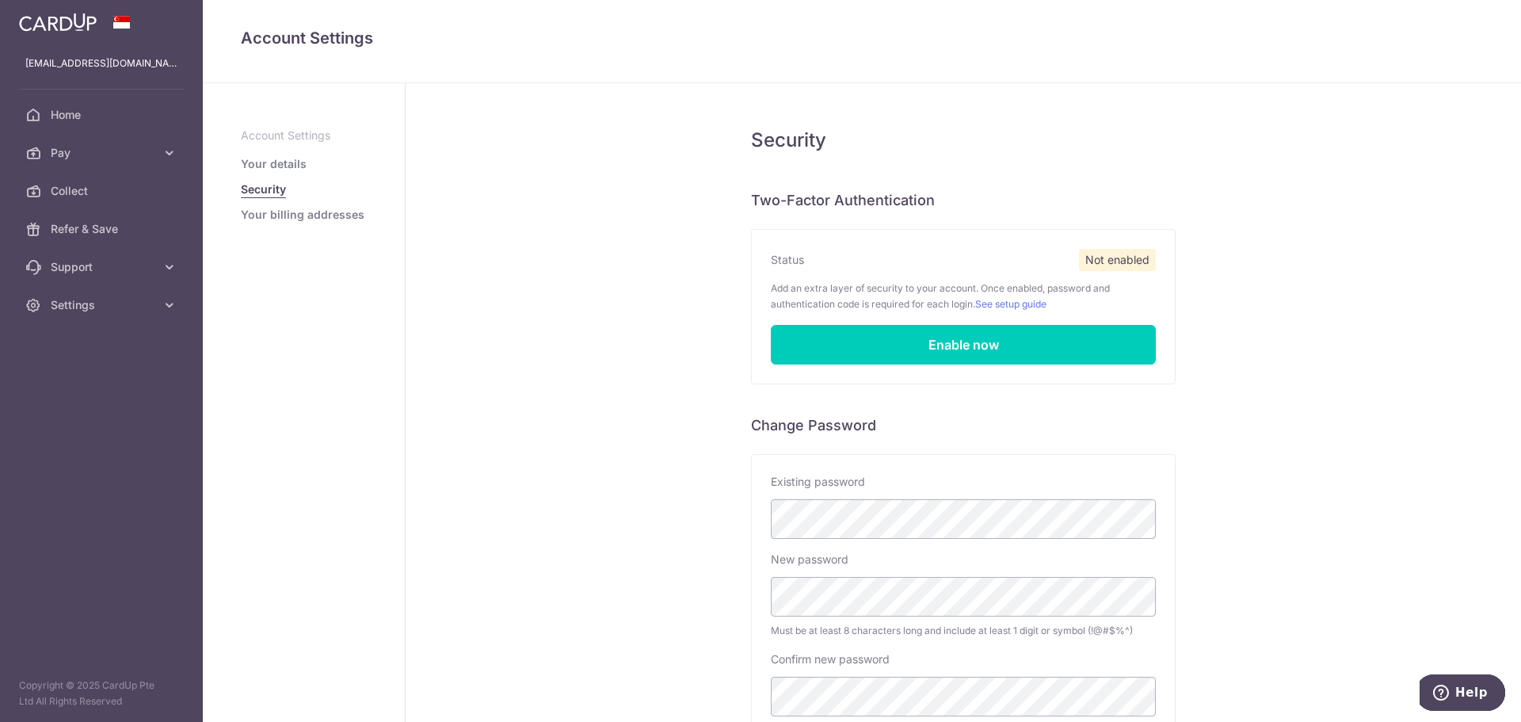
click at [272, 213] on link "Your billing addresses" at bounding box center [303, 215] width 124 height 16
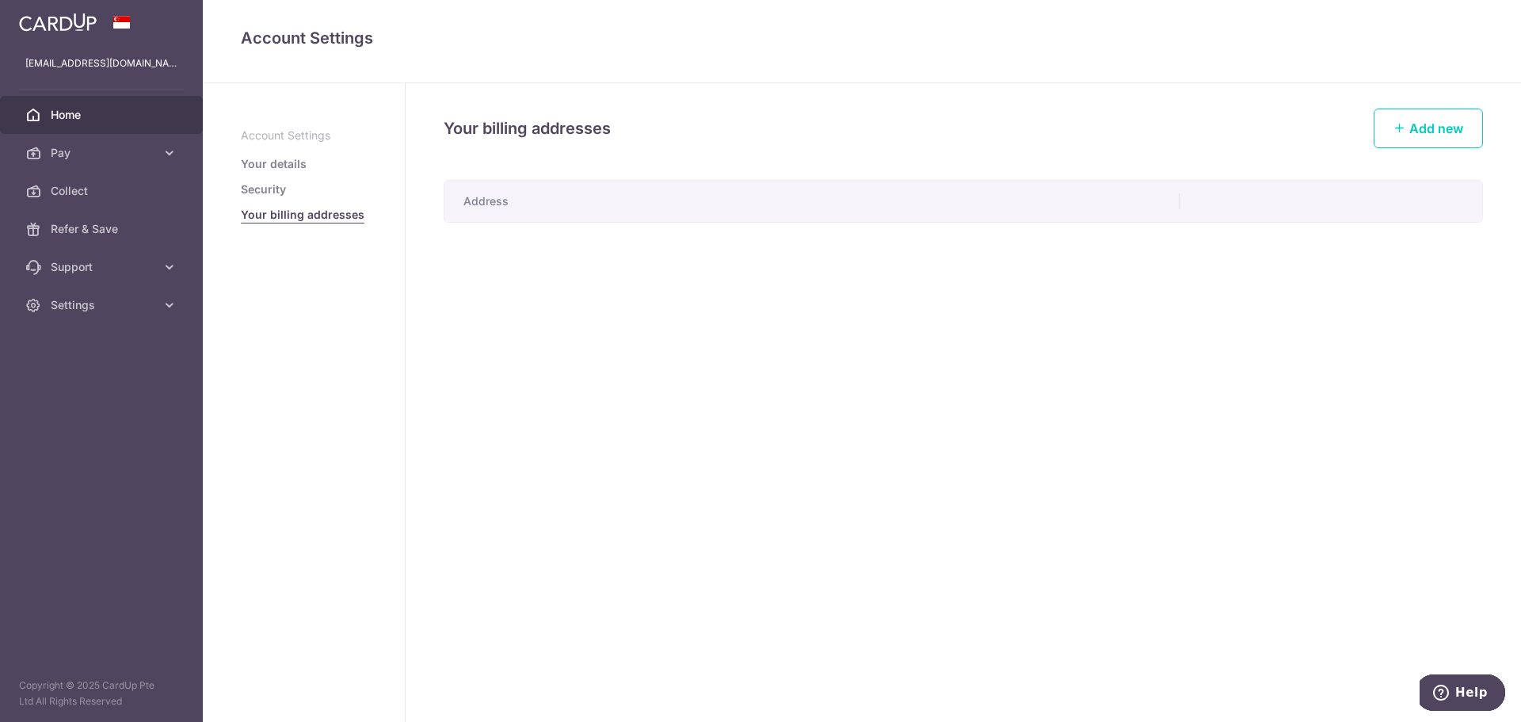
click at [97, 108] on span "Home" at bounding box center [103, 115] width 105 height 16
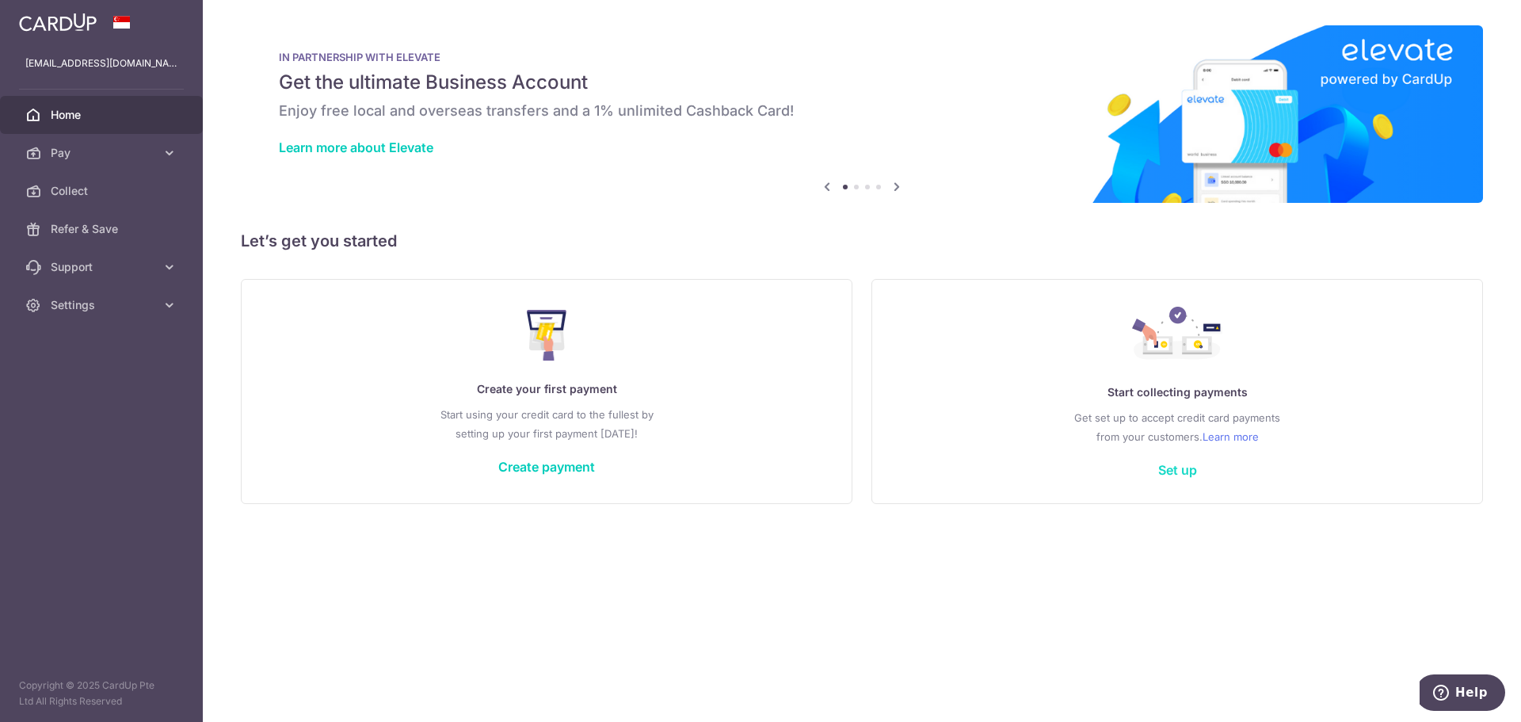
click at [1181, 473] on link "Set up" at bounding box center [1177, 470] width 39 height 16
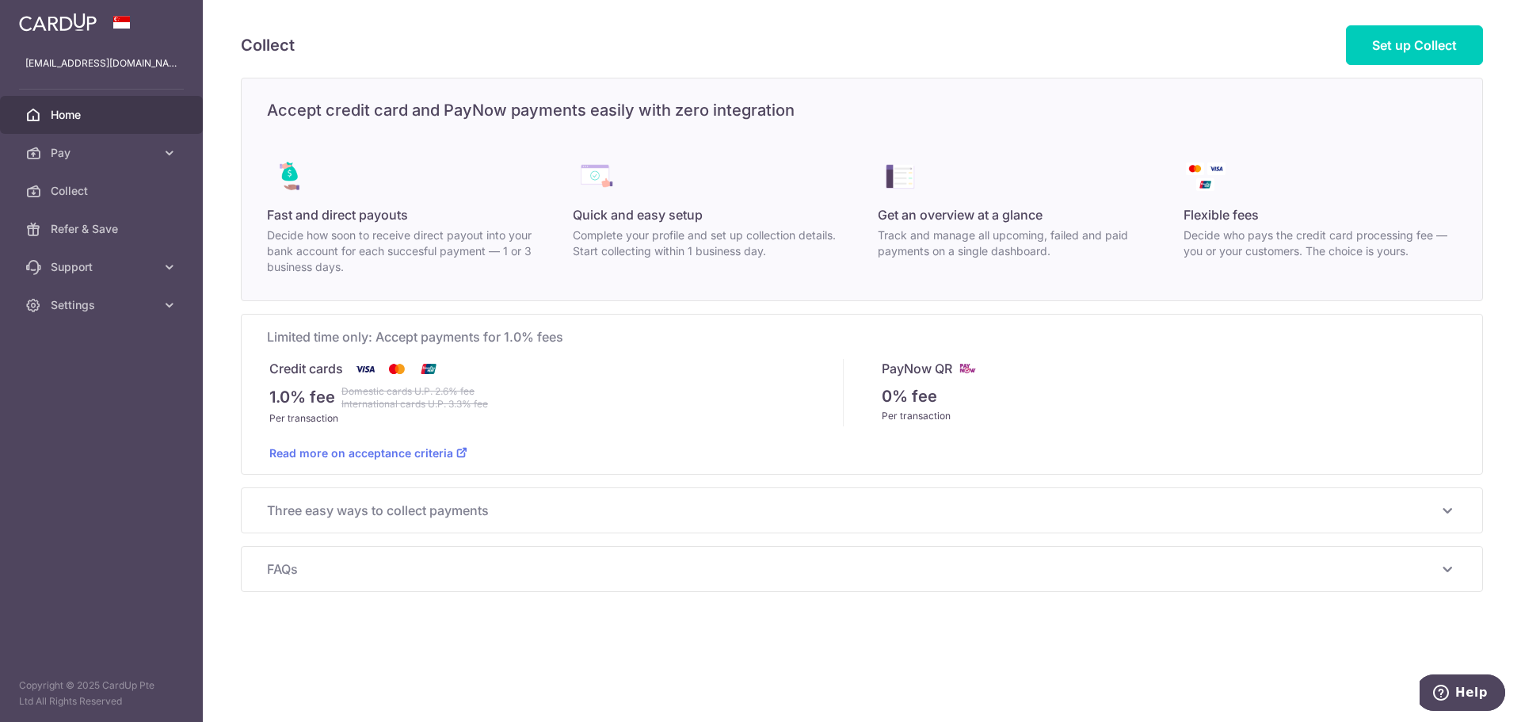
click at [55, 120] on span "Home" at bounding box center [103, 115] width 105 height 16
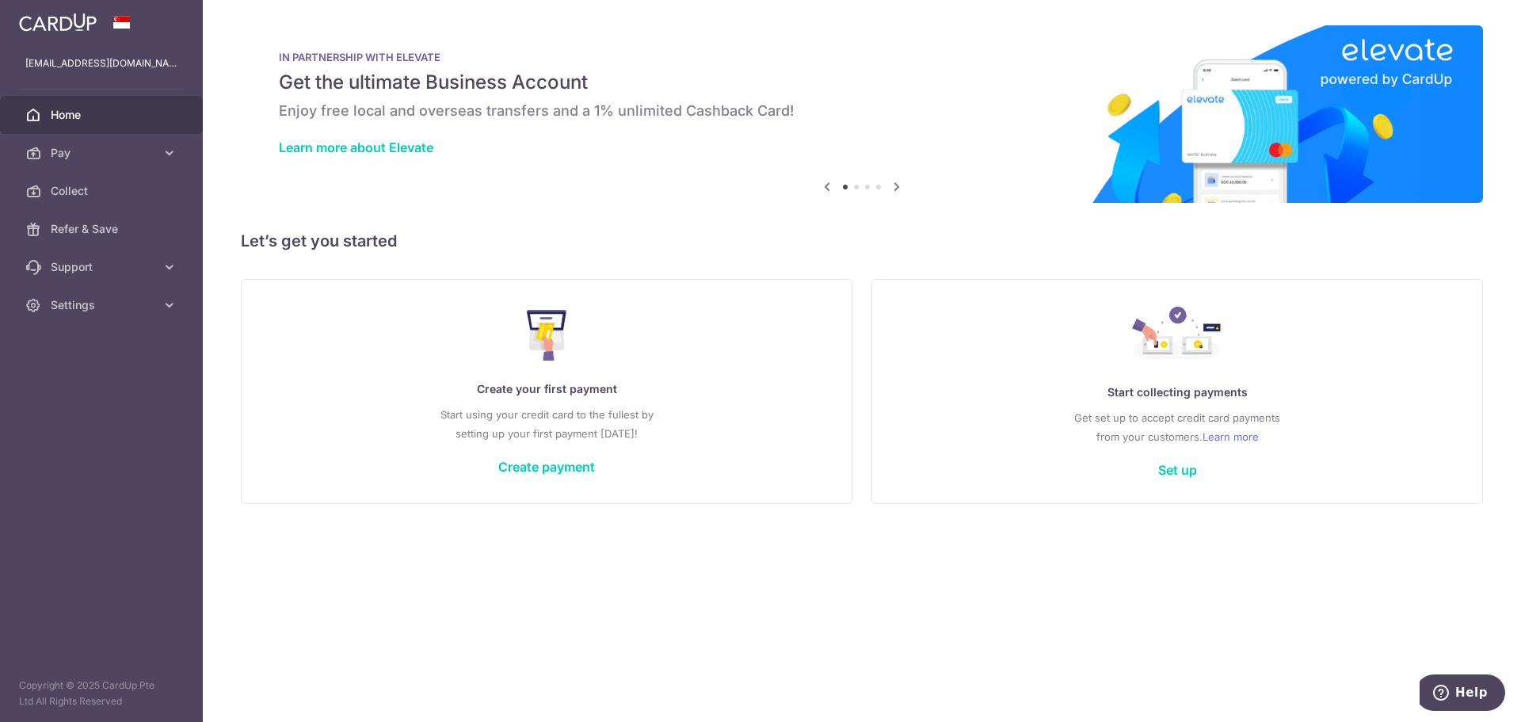
click at [901, 189] on icon at bounding box center [896, 187] width 19 height 20
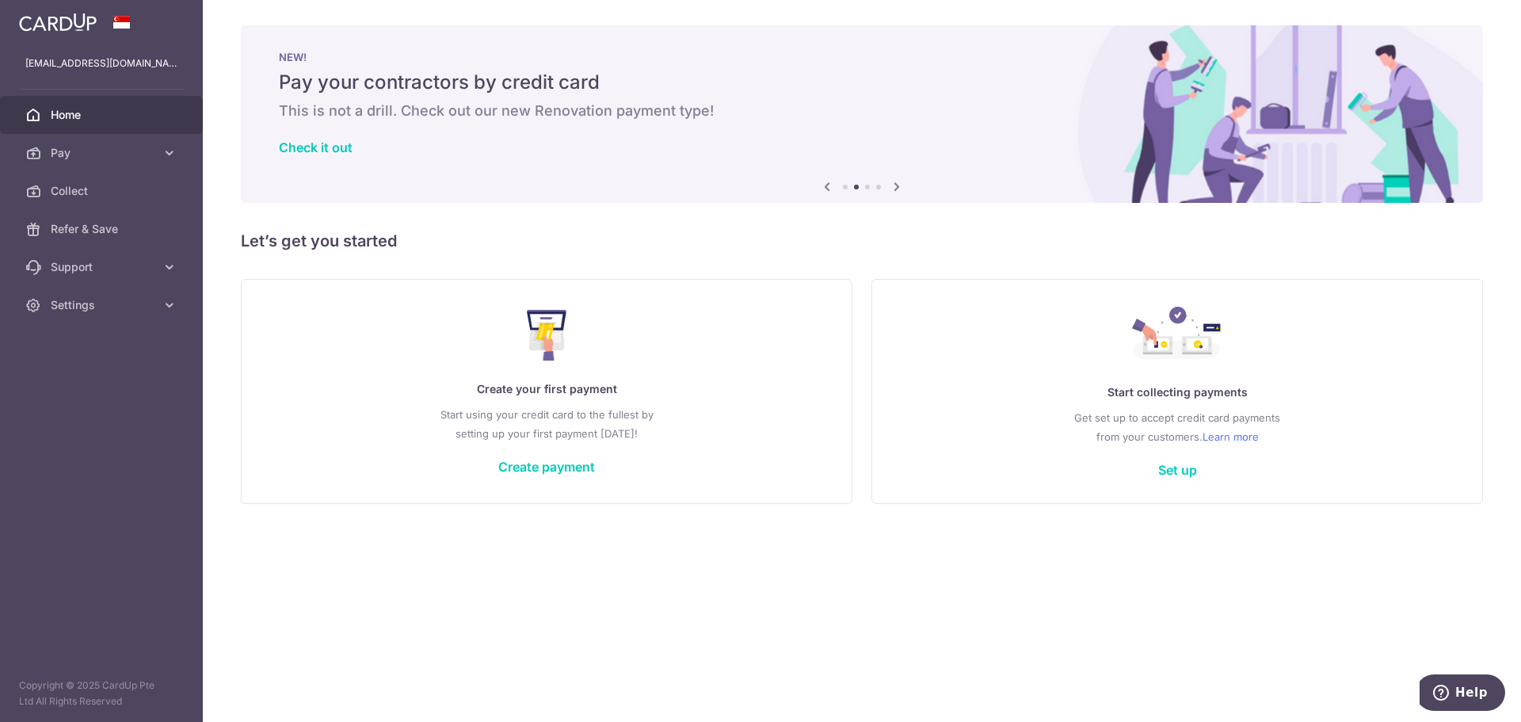
click at [901, 189] on icon at bounding box center [896, 187] width 19 height 20
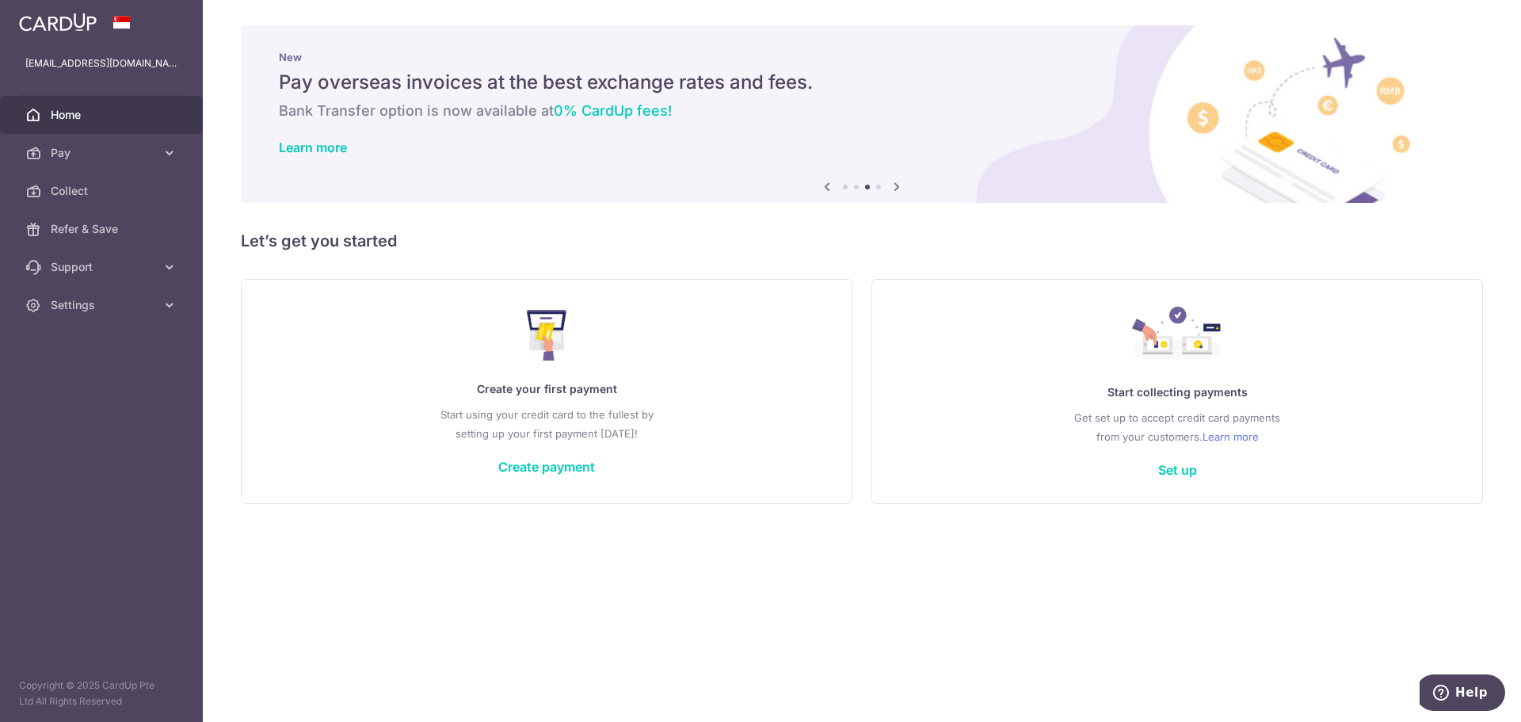
click at [901, 189] on icon at bounding box center [896, 187] width 19 height 20
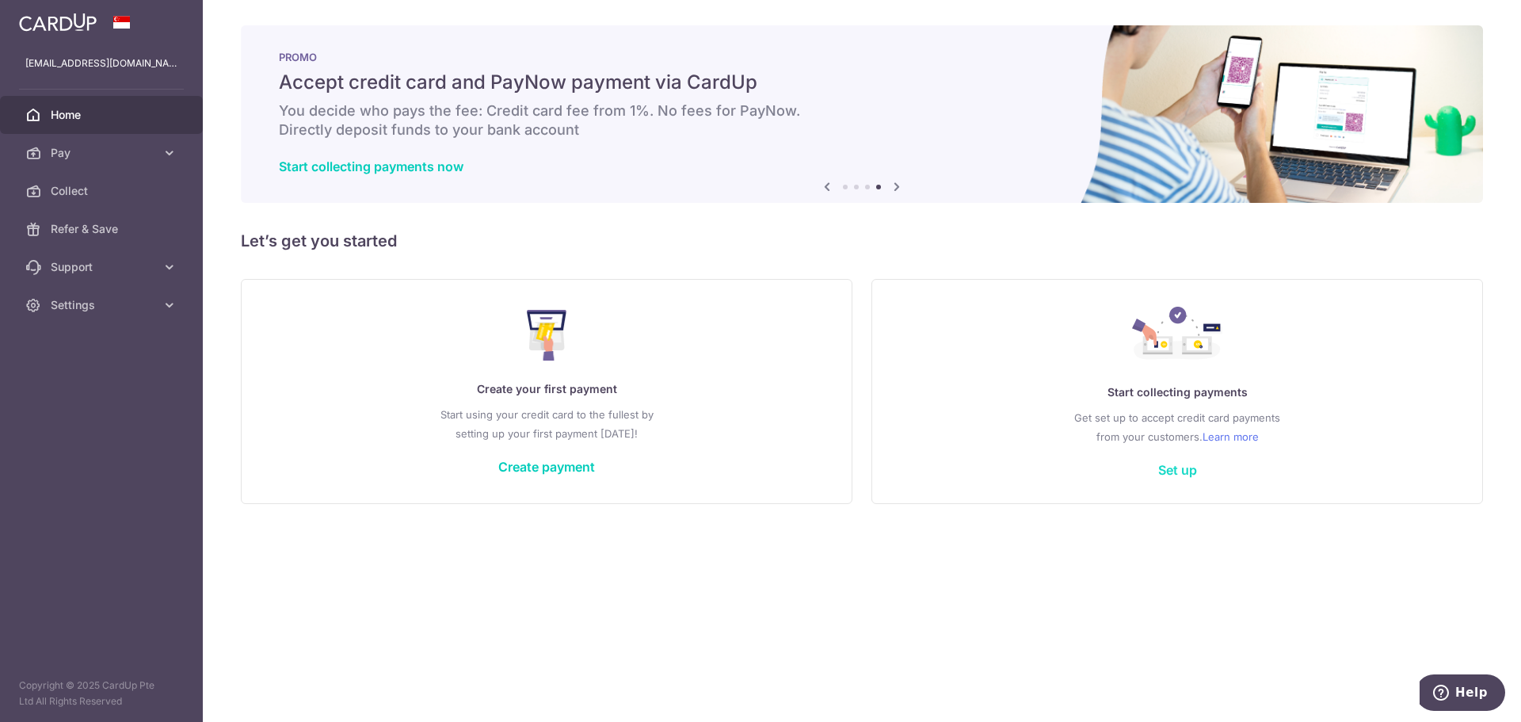
click at [1172, 471] on link "Set up" at bounding box center [1177, 470] width 39 height 16
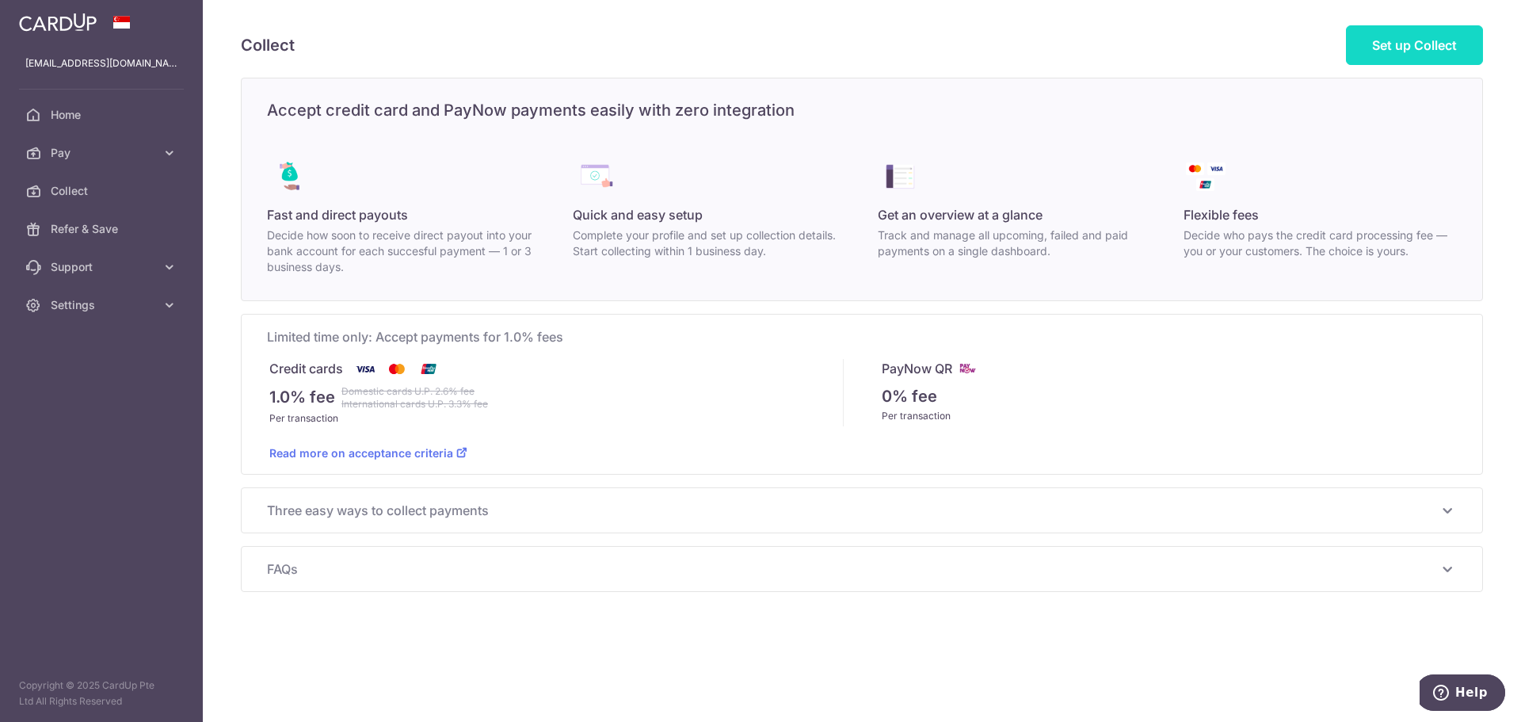
click at [1375, 51] on span "Set up Collect" at bounding box center [1414, 45] width 85 height 16
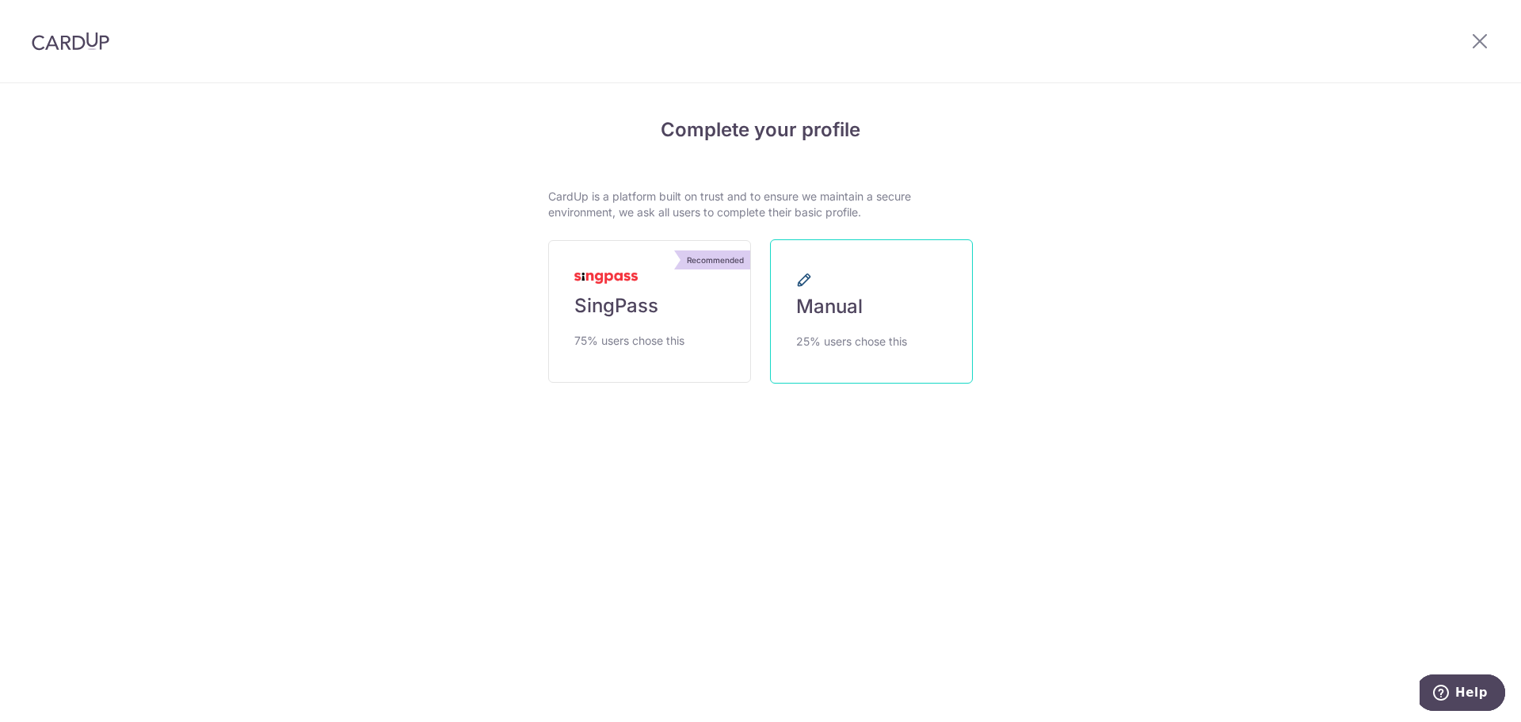
click at [819, 370] on link "Manual 25% users chose this" at bounding box center [871, 311] width 203 height 144
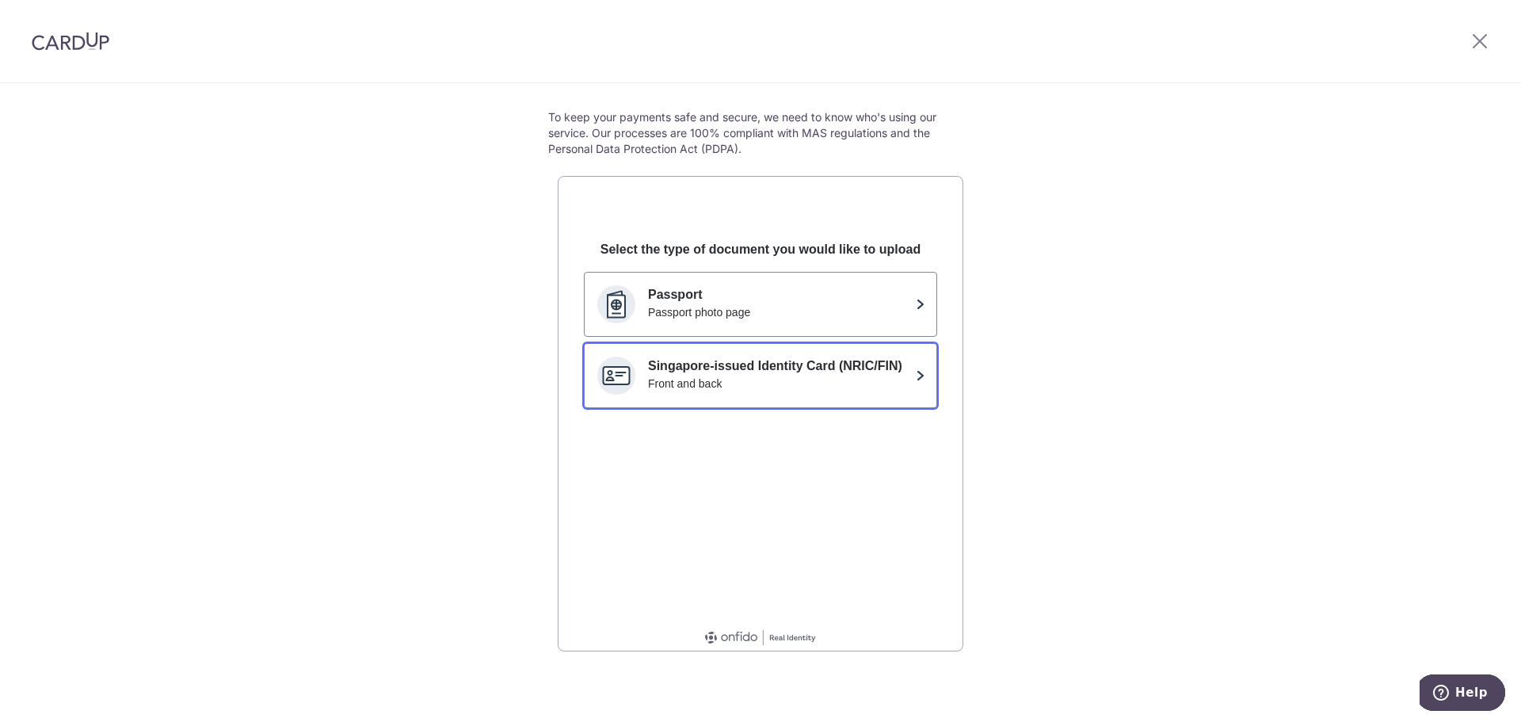
scroll to position [82, 0]
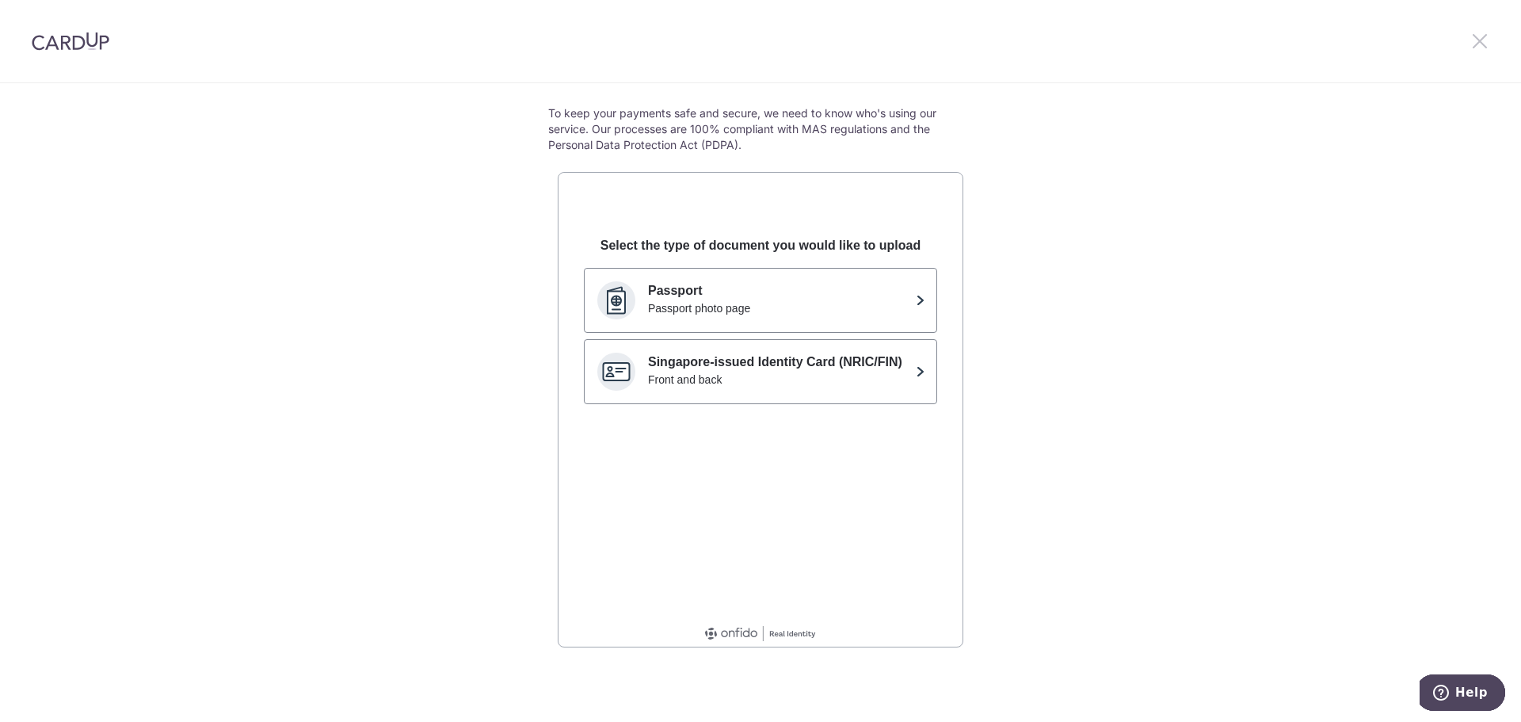
click at [1487, 44] on icon at bounding box center [1479, 41] width 19 height 20
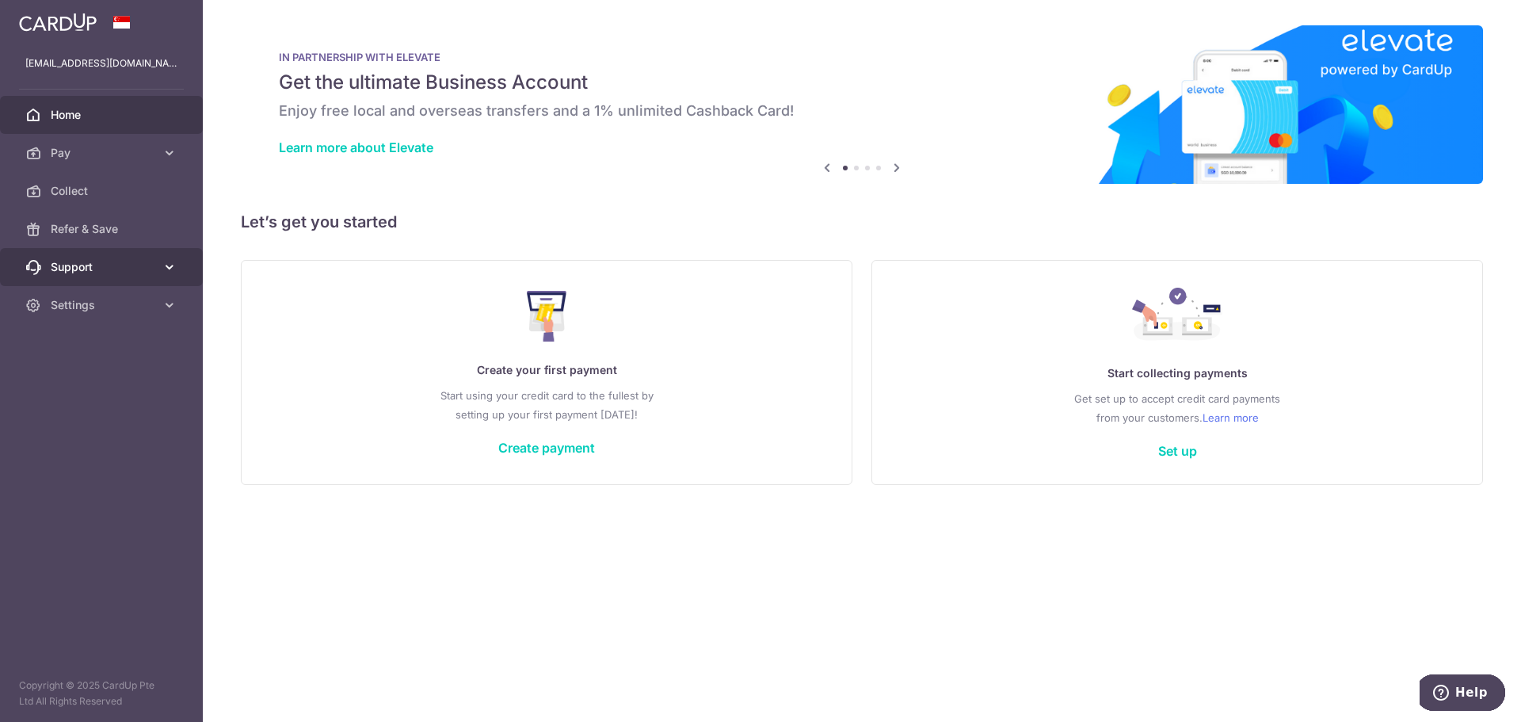
click at [95, 269] on span "Support" at bounding box center [103, 267] width 105 height 16
click at [1173, 449] on link "Set up" at bounding box center [1177, 451] width 39 height 16
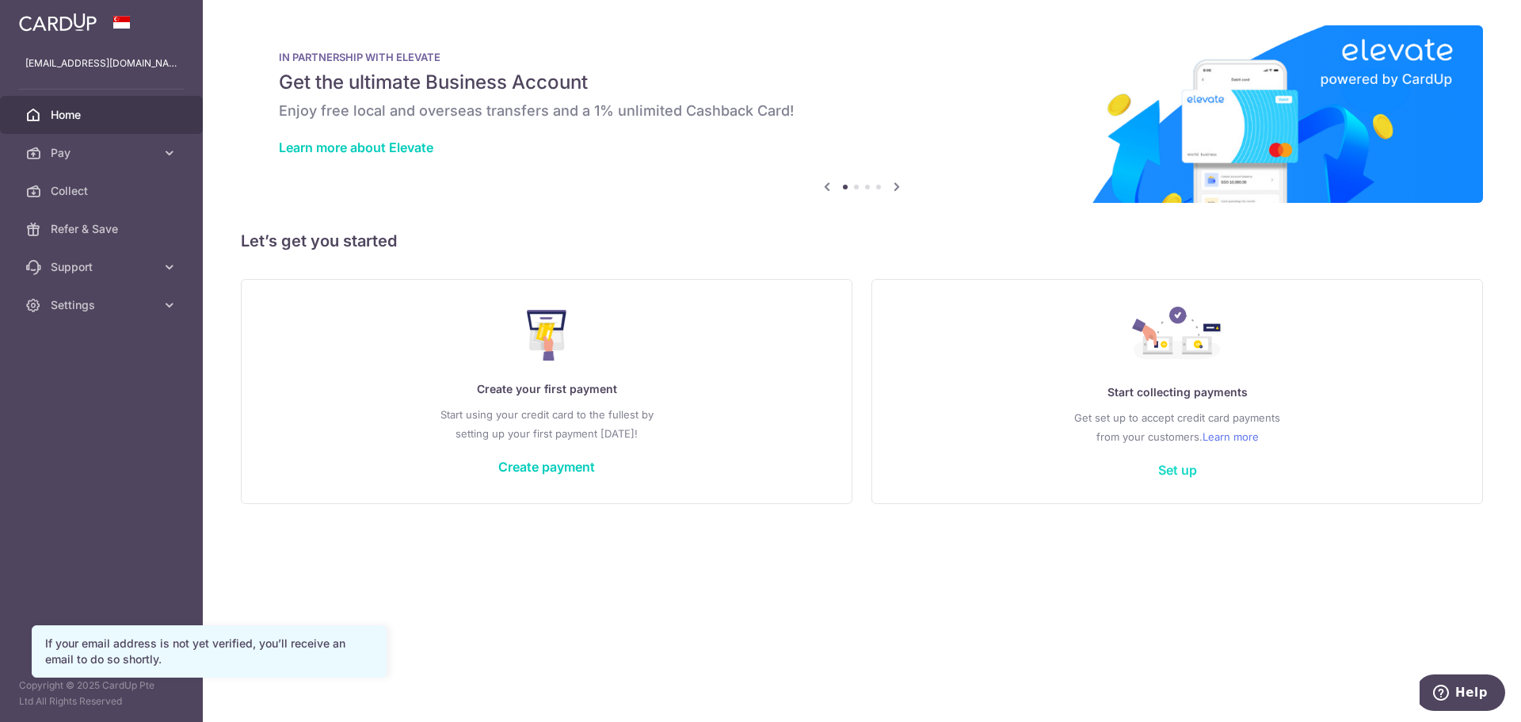
click at [1166, 471] on link "Set up" at bounding box center [1177, 470] width 39 height 16
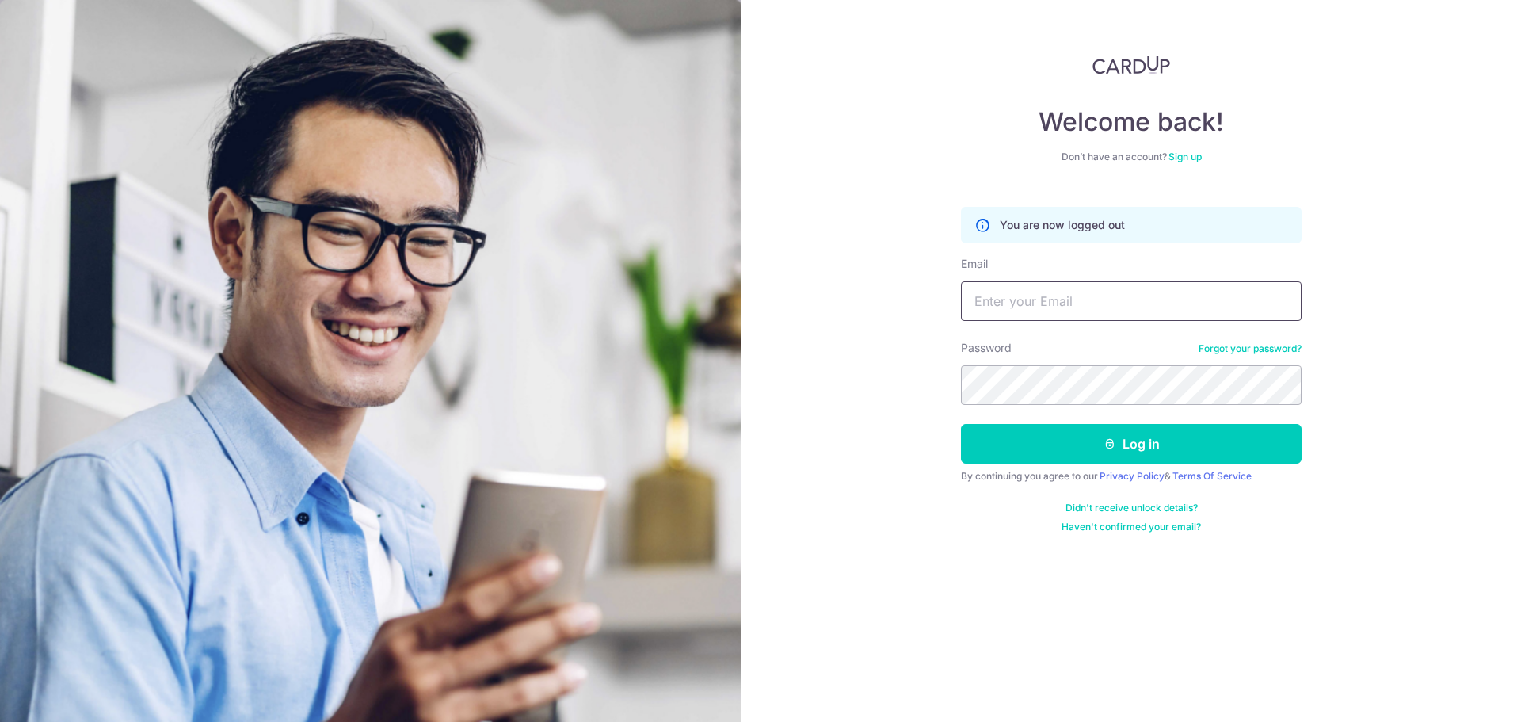
type input "[EMAIL_ADDRESS][DOMAIN_NAME]"
click at [1097, 298] on input "[EMAIL_ADDRESS][DOMAIN_NAME]" at bounding box center [1131, 301] width 341 height 40
click at [1339, 323] on div "Welcome back! Don’t have an account? Sign up You are now logged out Email [EMAI…" at bounding box center [1132, 361] width 780 height 722
